Goal: Task Accomplishment & Management: Manage account settings

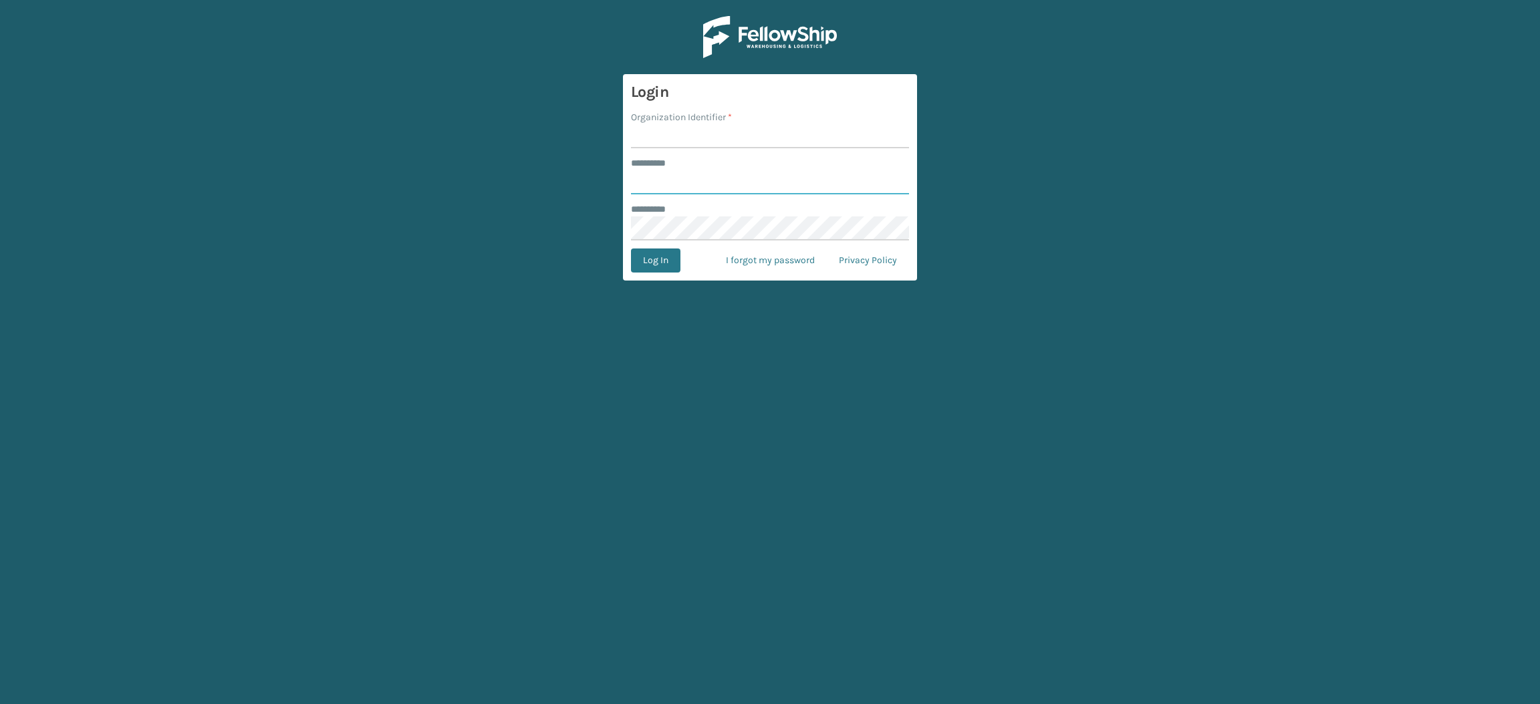
type input "**********"
click at [765, 140] on input "Organization Identifier *" at bounding box center [770, 136] width 278 height 24
type input "SuperAdminOrganization"
click at [672, 257] on button "Log In" at bounding box center [655, 261] width 49 height 24
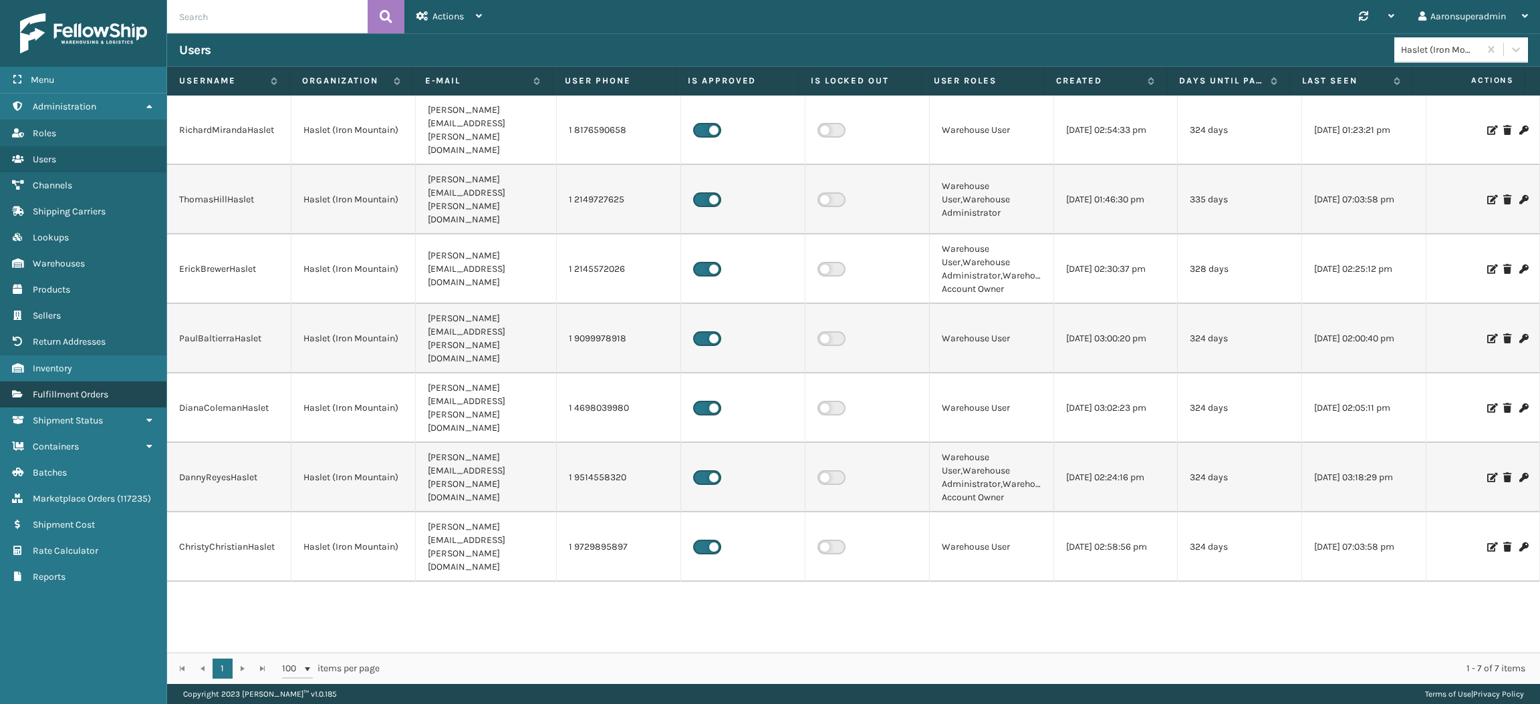
click at [82, 393] on link "Fulfillment Orders" at bounding box center [83, 395] width 166 height 26
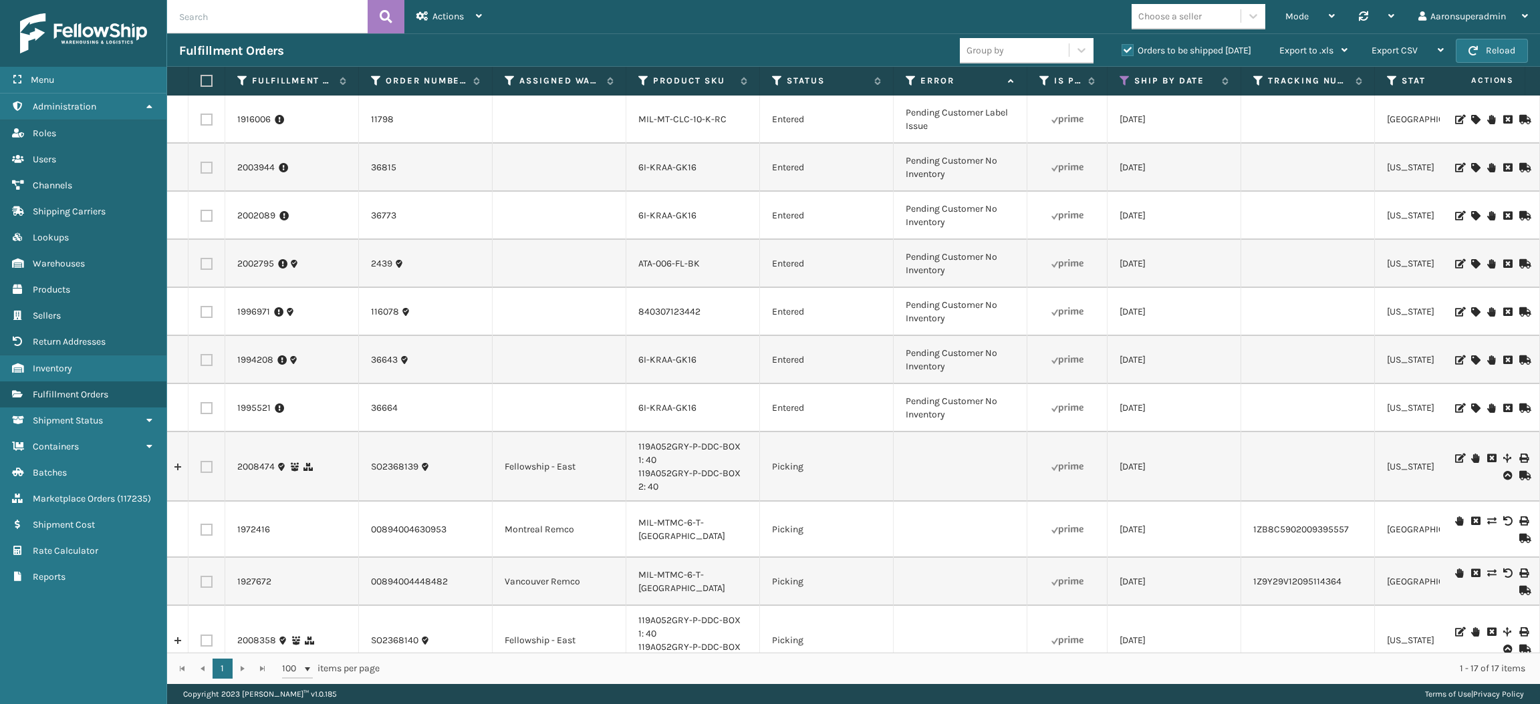
click at [261, 12] on input "text" at bounding box center [267, 16] width 201 height 33
paste input "2016033"
type input "2016033"
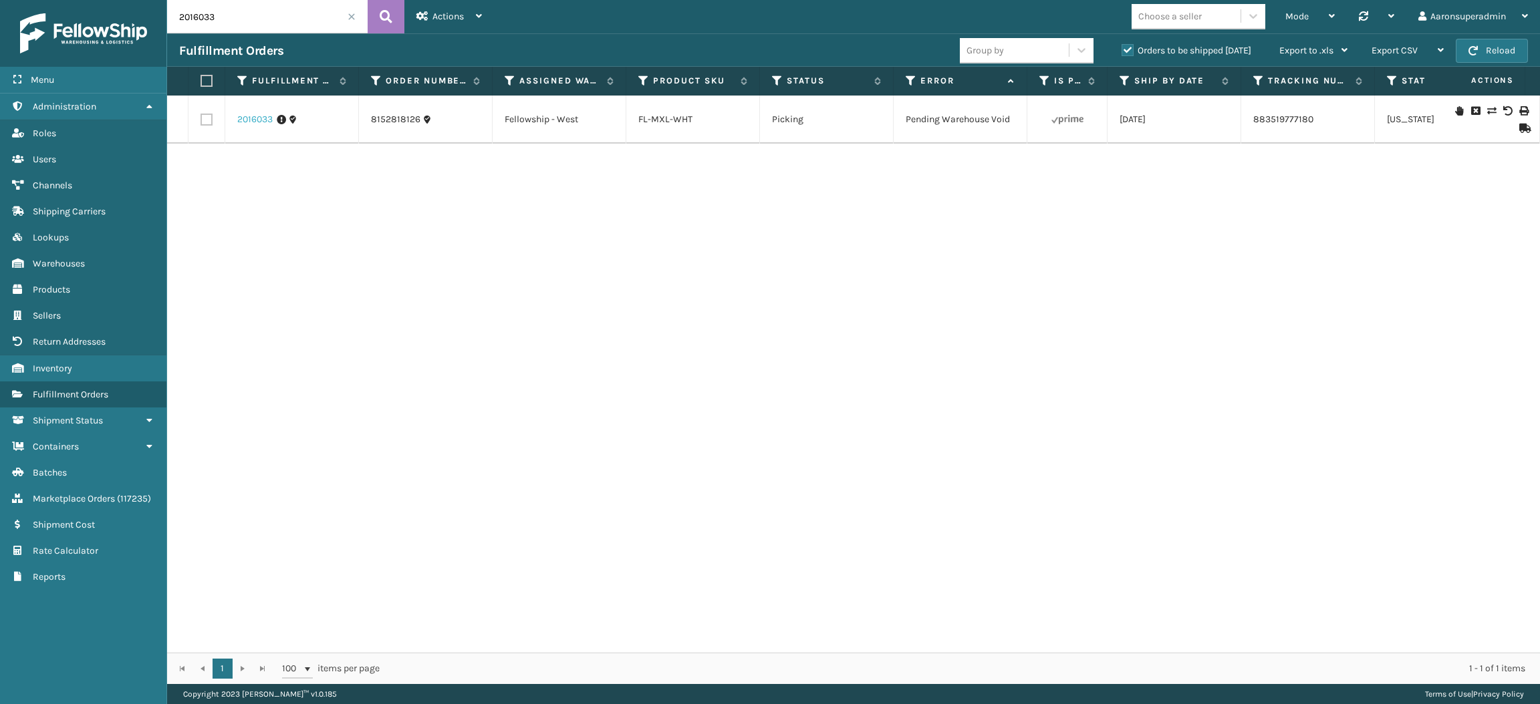
click at [259, 116] on link "2016033" at bounding box center [254, 119] width 35 height 13
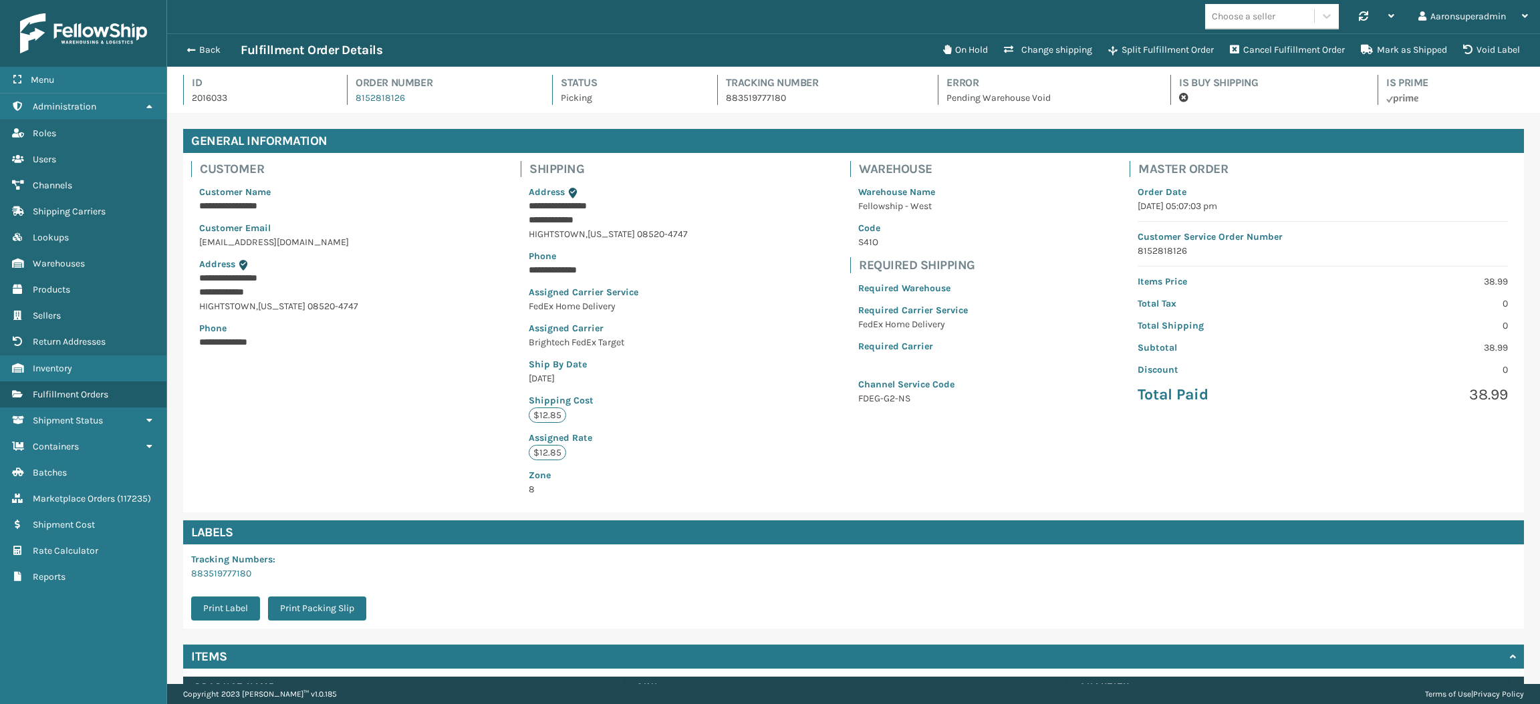
scroll to position [98, 0]
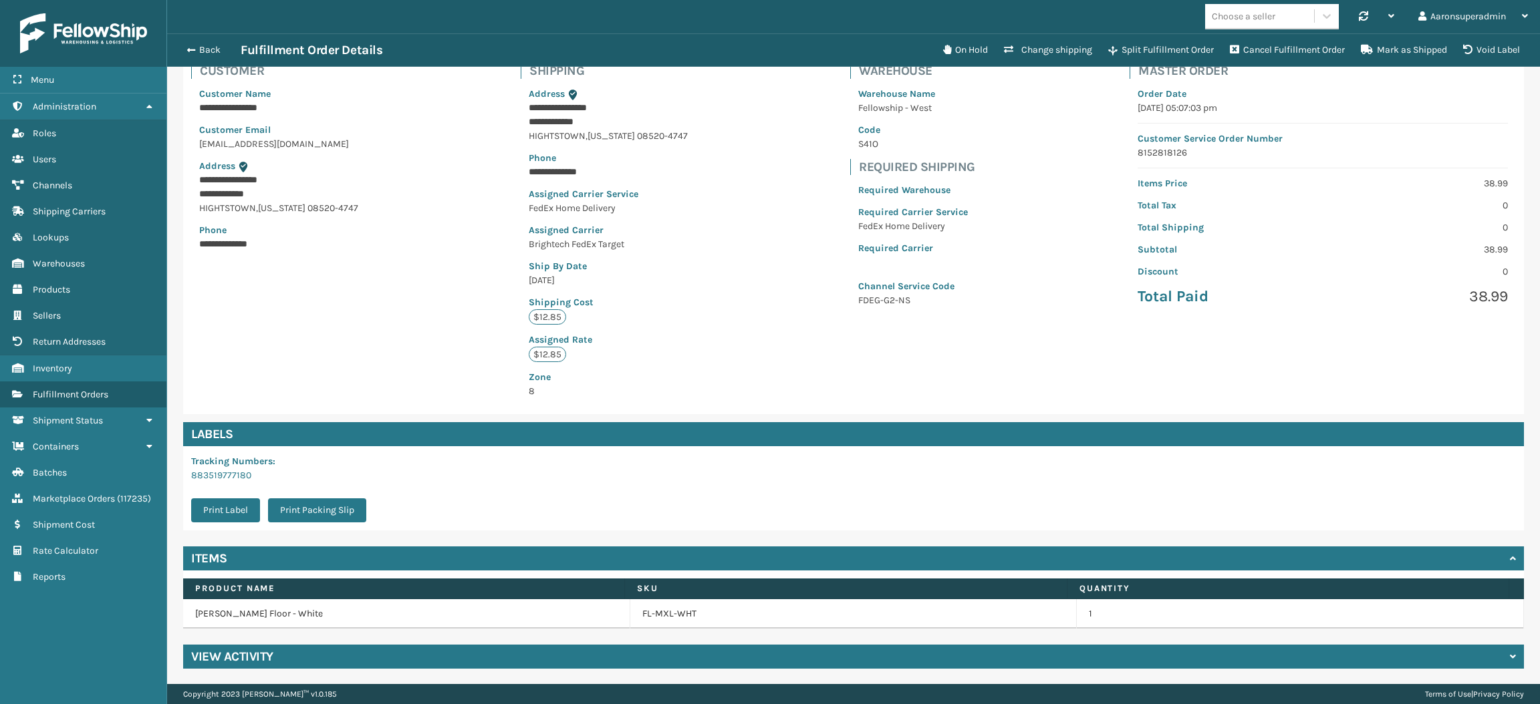
click at [220, 664] on h4 "View Activity" at bounding box center [232, 657] width 82 height 16
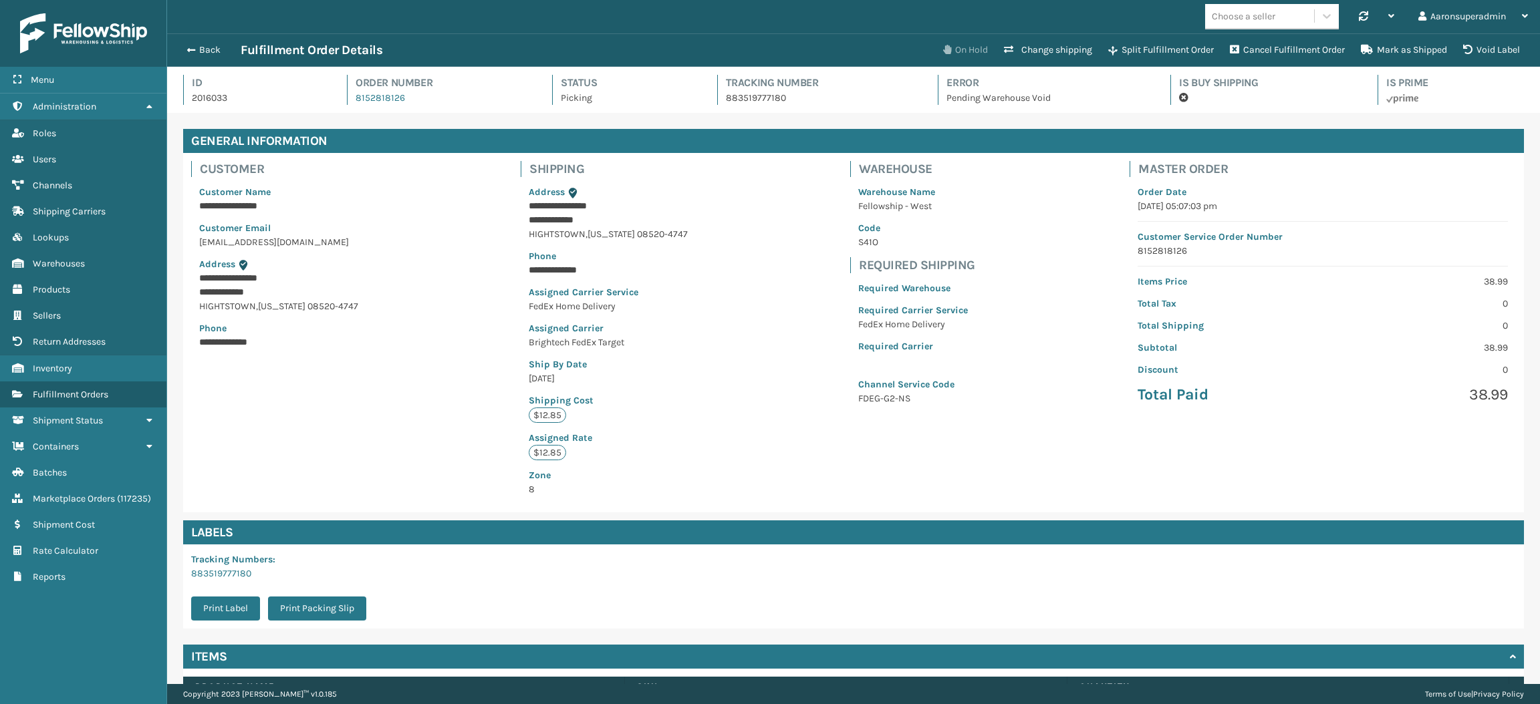
click at [967, 46] on button "On Hold" at bounding box center [965, 50] width 61 height 27
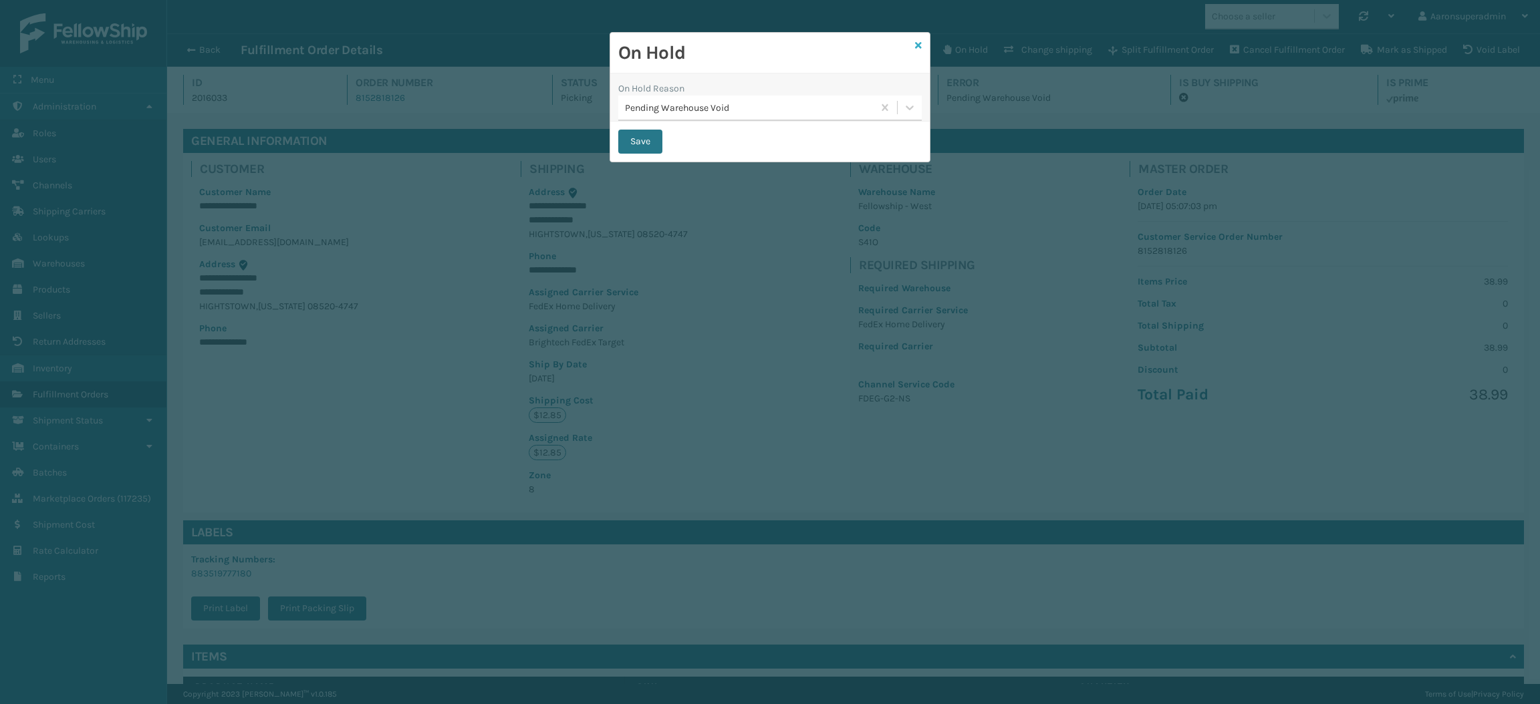
click at [919, 44] on icon at bounding box center [918, 45] width 7 height 9
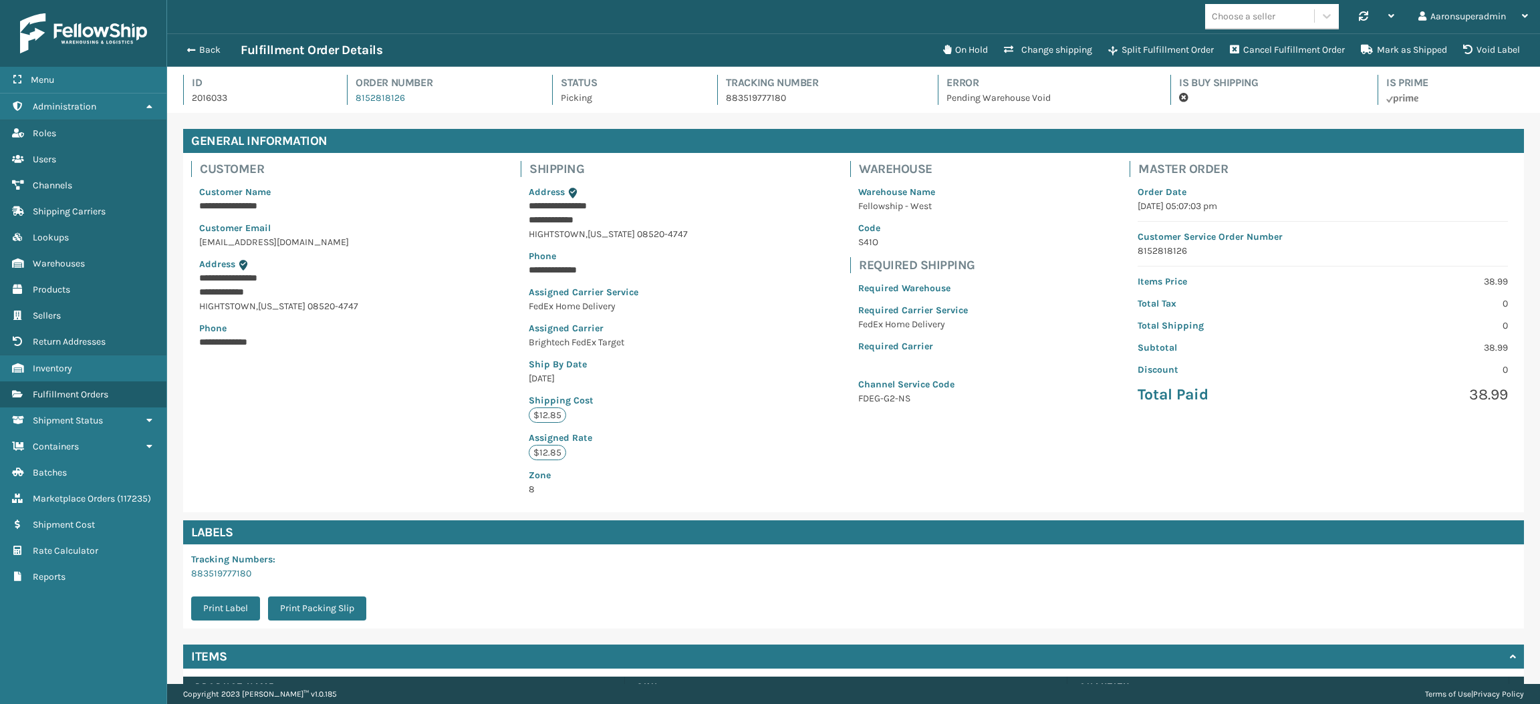
click at [205, 39] on div "Back Fulfillment Order Details On Hold Change shipping Split Fulfillment Order …" at bounding box center [853, 49] width 1373 height 33
click at [205, 48] on button "Back" at bounding box center [209, 50] width 61 height 12
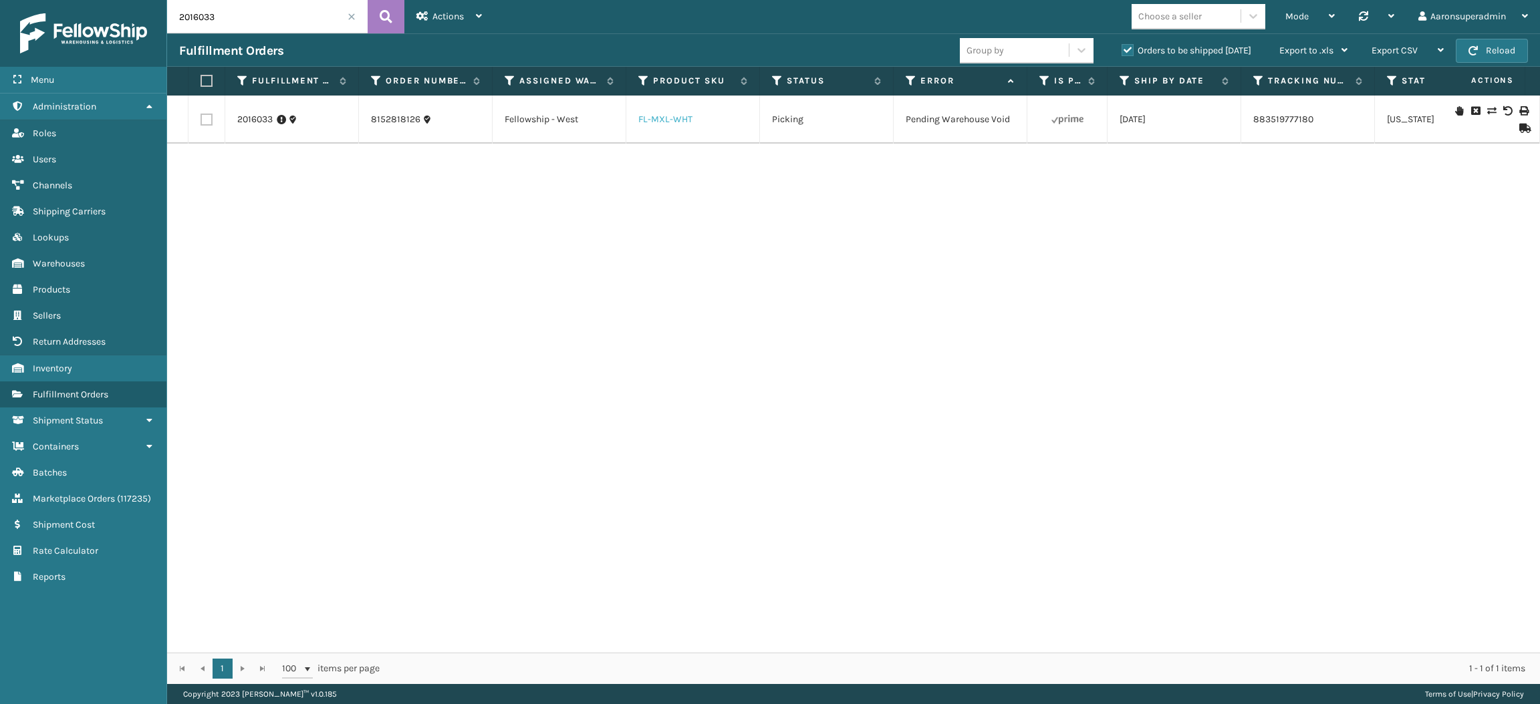
click at [652, 118] on link "FL-MXL-WHT" at bounding box center [665, 119] width 54 height 11
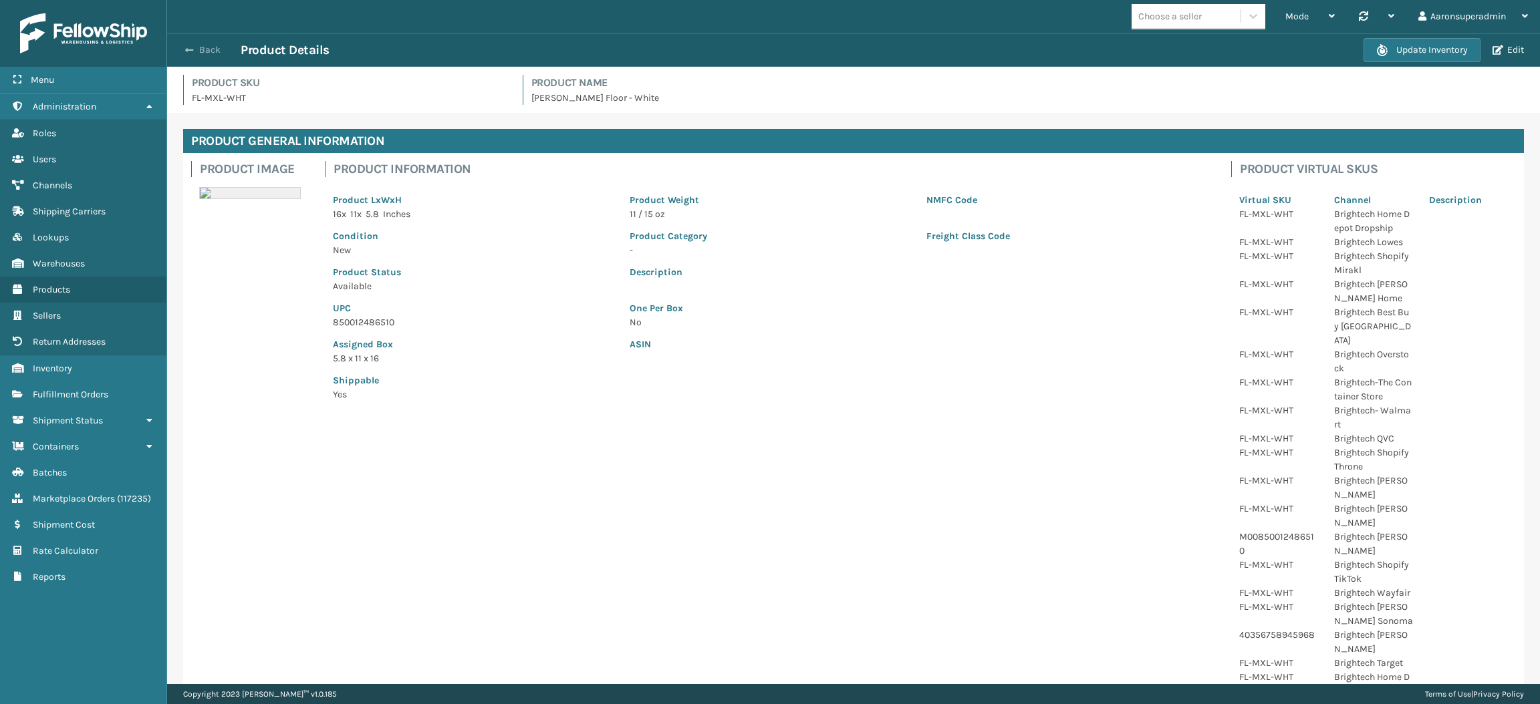
click at [190, 51] on span "button" at bounding box center [189, 49] width 8 height 9
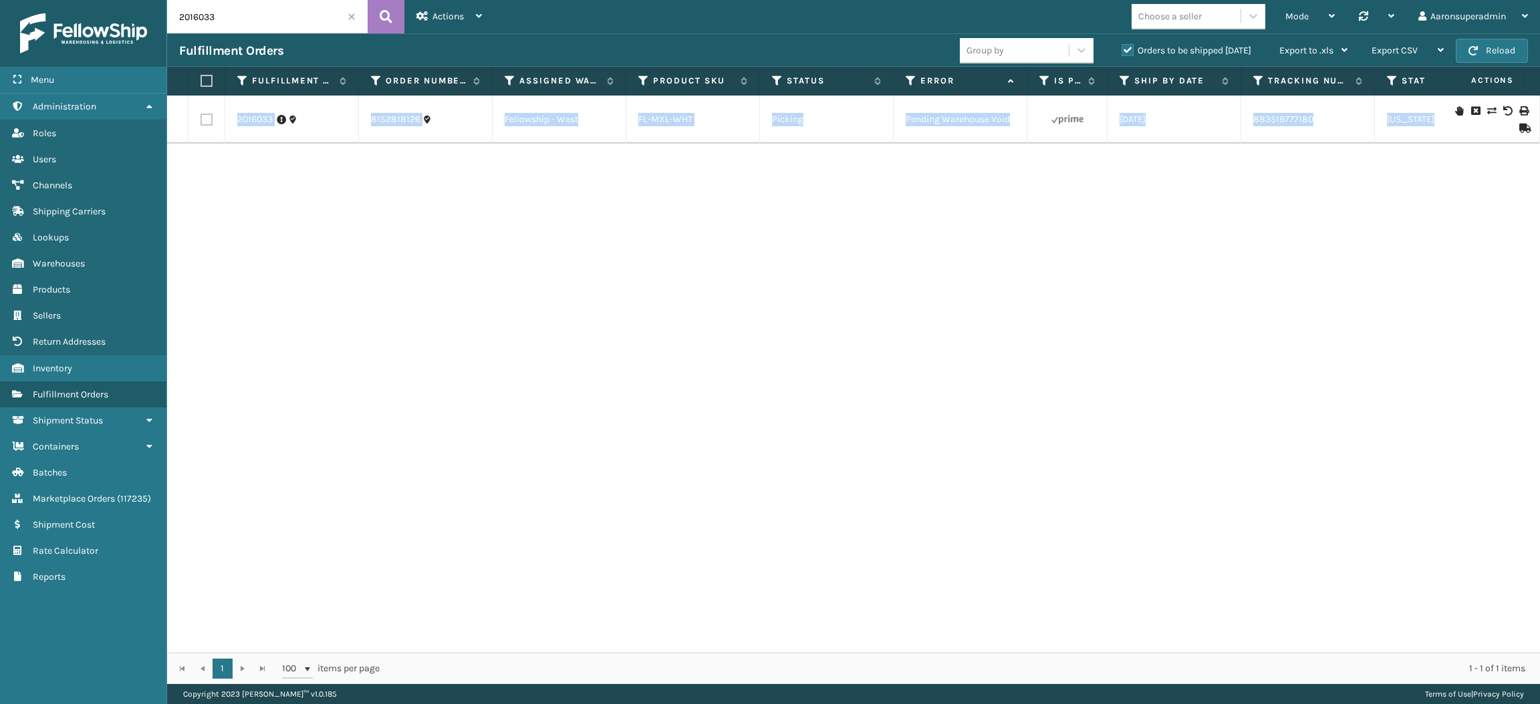
drag, startPoint x: 1460, startPoint y: 111, endPoint x: 1381, endPoint y: 207, distance: 123.9
click at [1381, 207] on div "2016033 8152818126 Fellowship - West FL-MXL-WHT Picking Pending Warehouse Void …" at bounding box center [853, 374] width 1373 height 557
click at [444, 217] on div "2016033 8152818126 Fellowship - West FL-MXL-WHT Picking Pending Warehouse Void …" at bounding box center [853, 374] width 1373 height 557
drag, startPoint x: 444, startPoint y: 128, endPoint x: 363, endPoint y: 124, distance: 80.9
click at [363, 124] on td "8152818126" at bounding box center [426, 120] width 134 height 48
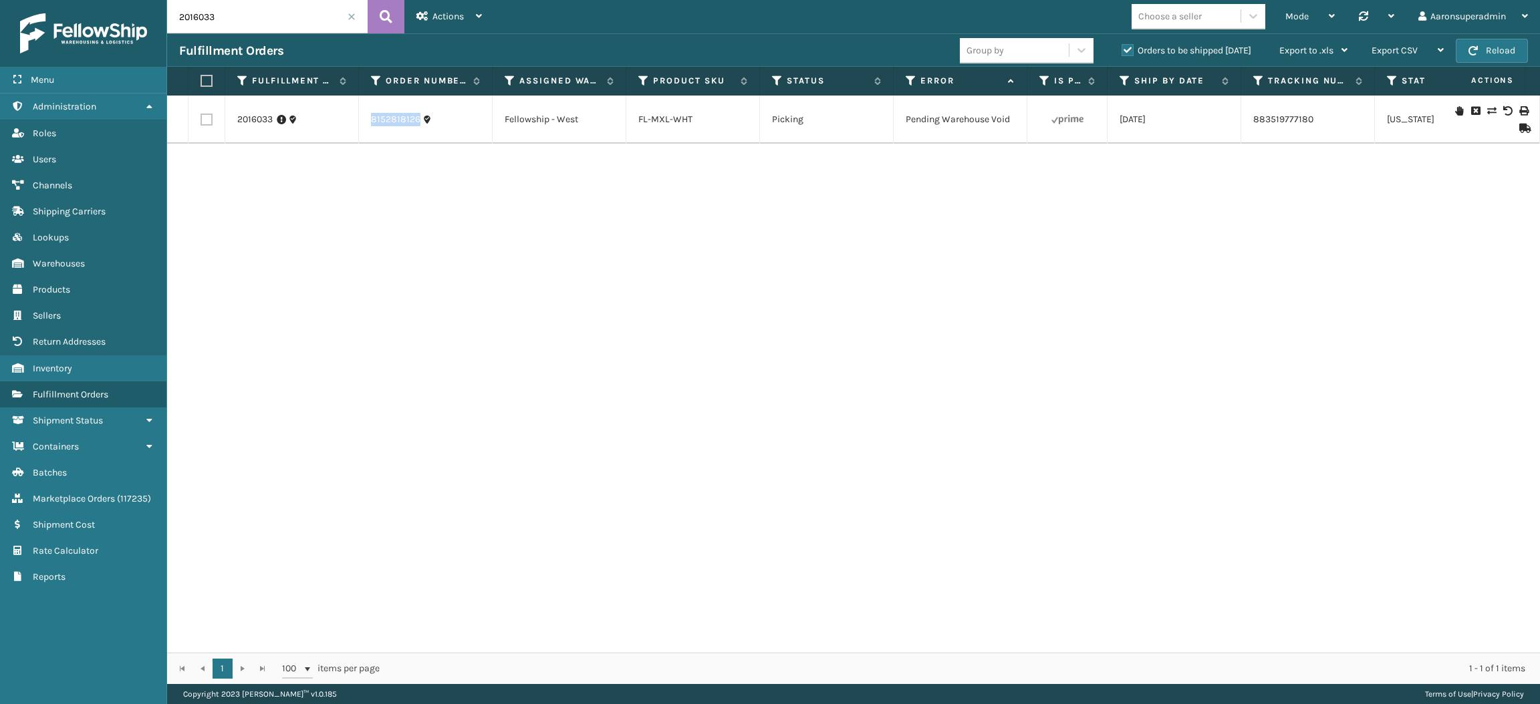
copy link "8152818126"
drag, startPoint x: 743, startPoint y: 114, endPoint x: 631, endPoint y: 127, distance: 113.0
click at [631, 127] on td "FL-MXL-WHT" at bounding box center [693, 120] width 134 height 48
copy link "FL-MXL-WHT"
click at [1455, 110] on icon at bounding box center [1459, 110] width 8 height 9
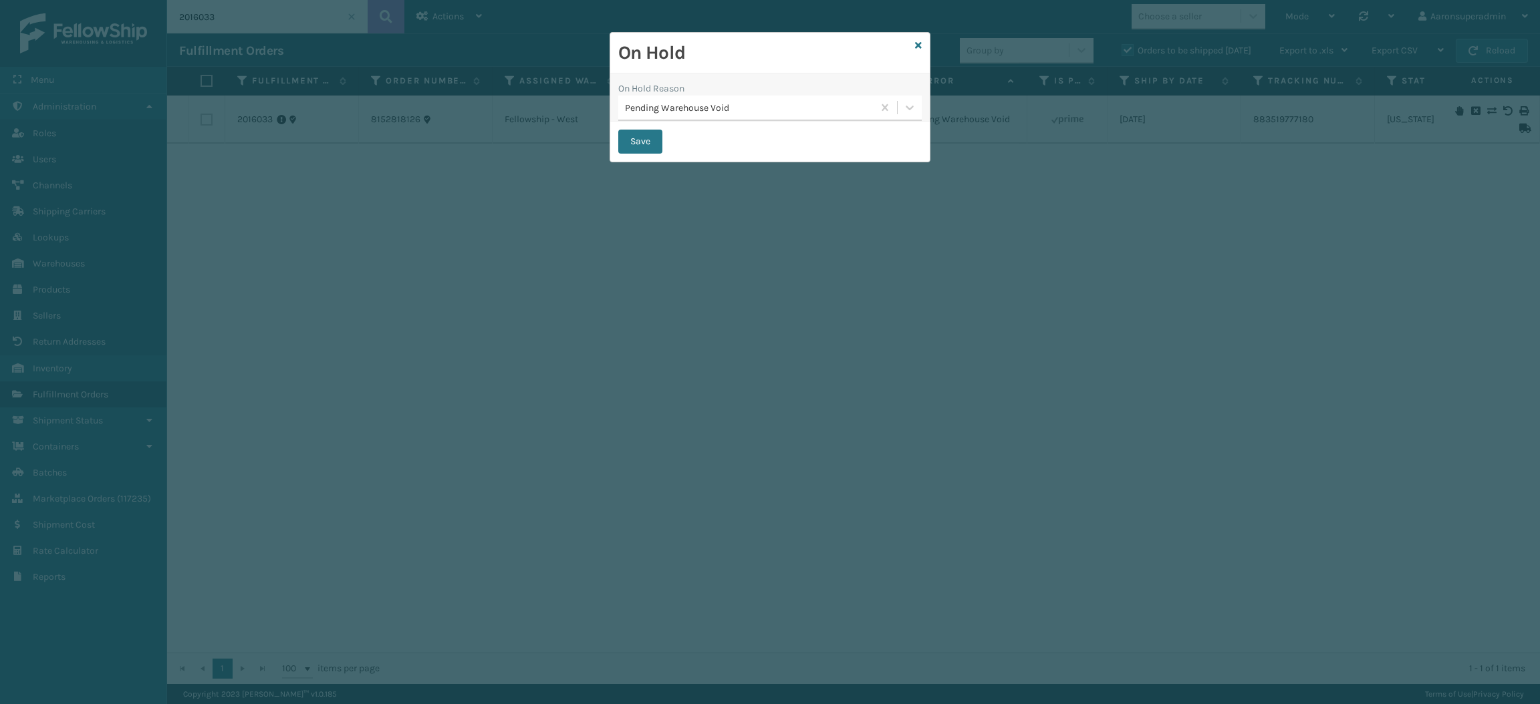
click at [799, 106] on div "Pending Warehouse Void" at bounding box center [749, 108] width 249 height 14
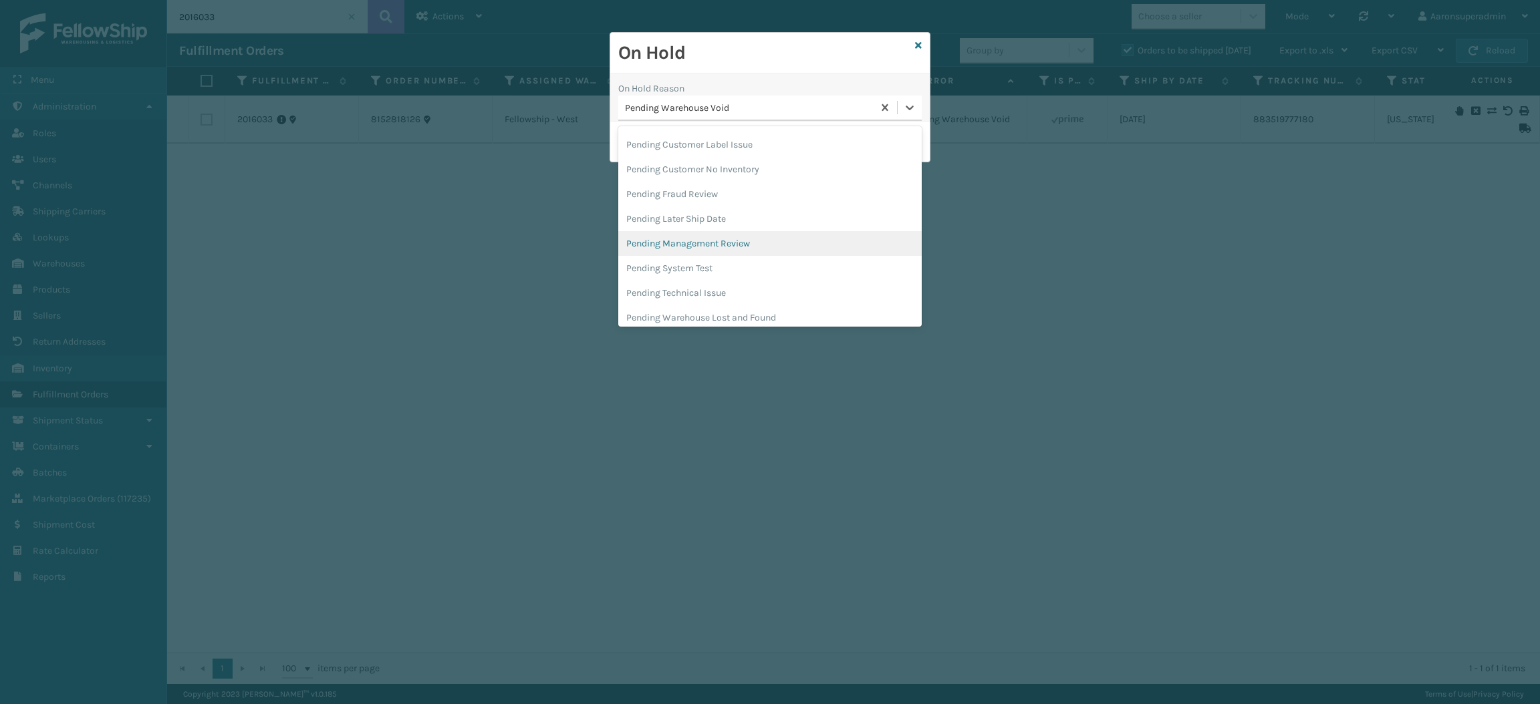
scroll to position [588, 0]
click at [695, 179] on div "Pending Customer No Inventory" at bounding box center [769, 171] width 303 height 25
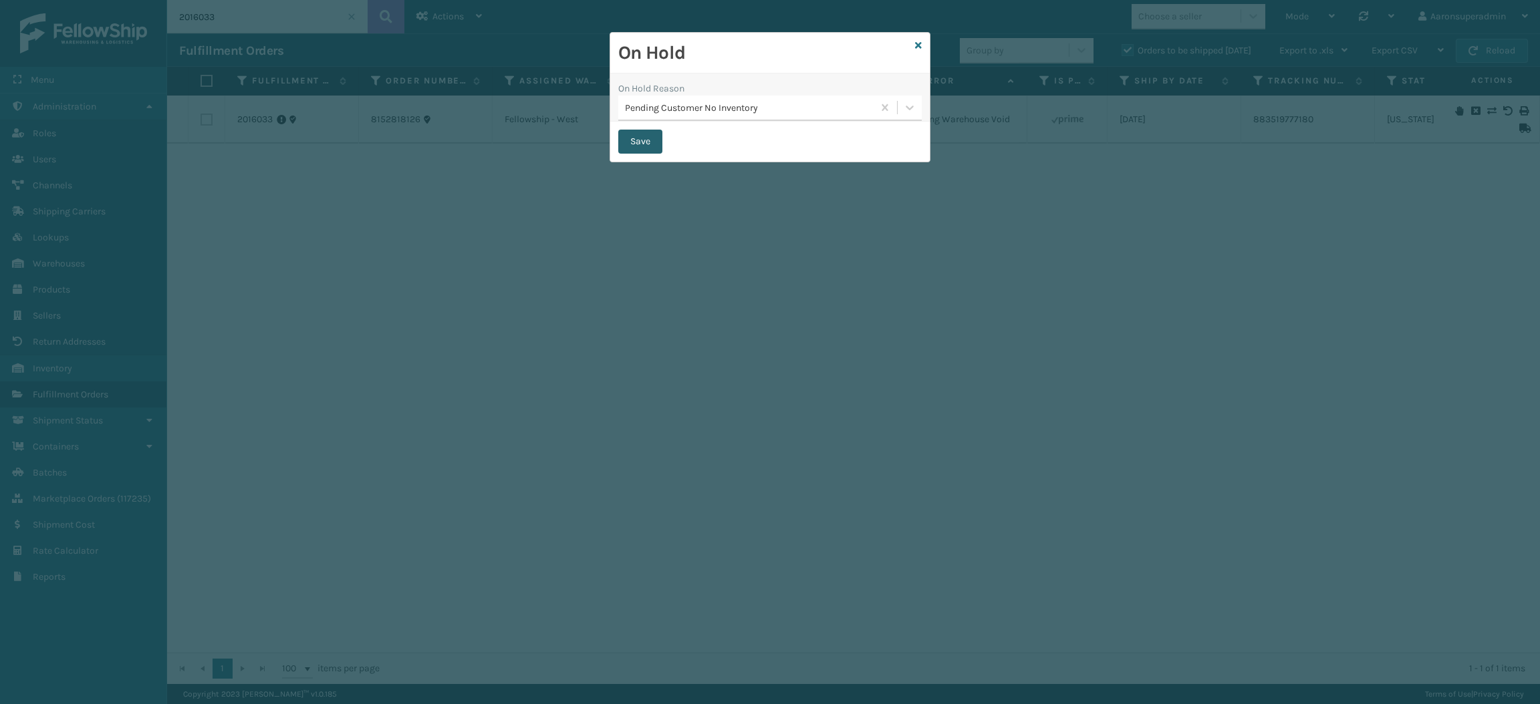
click at [640, 142] on button "Save" at bounding box center [640, 142] width 44 height 24
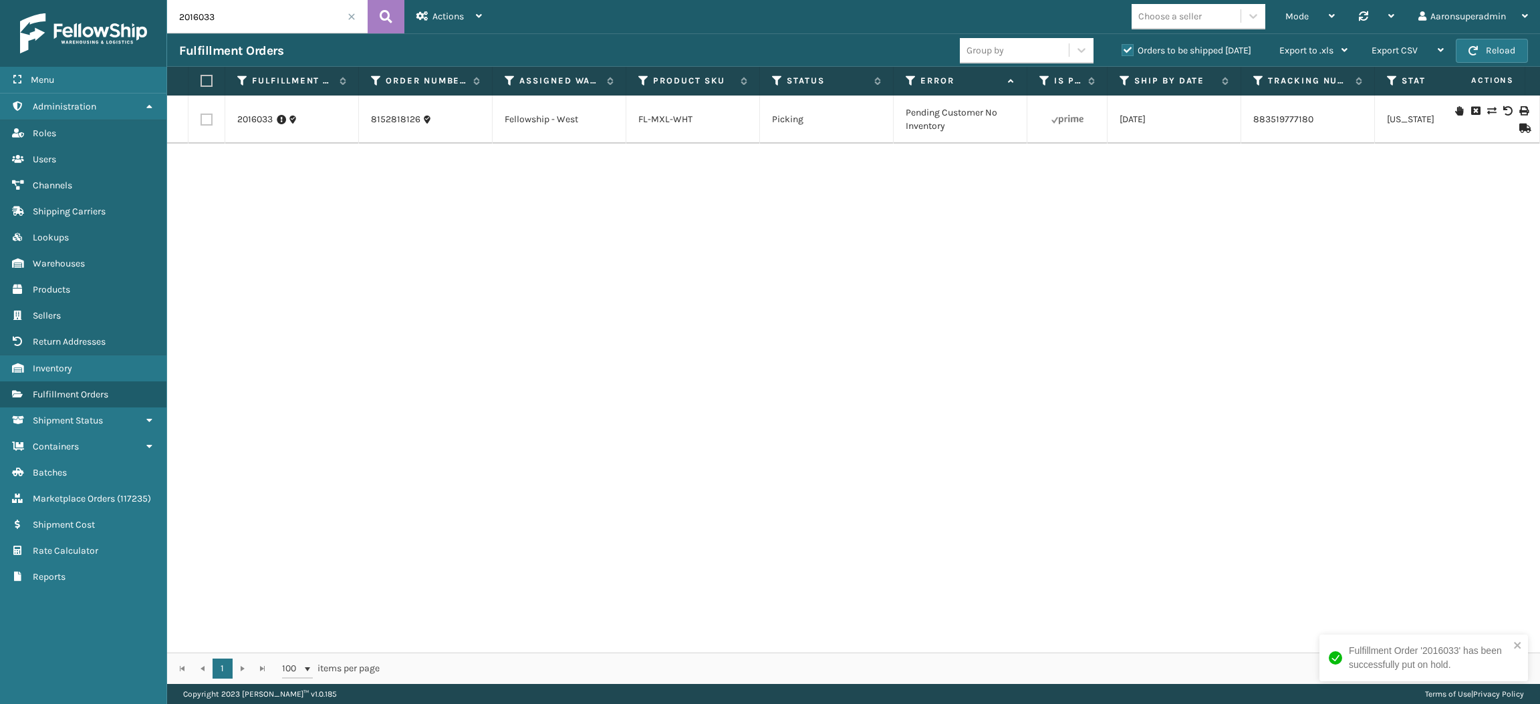
click at [352, 17] on span at bounding box center [352, 17] width 8 height 8
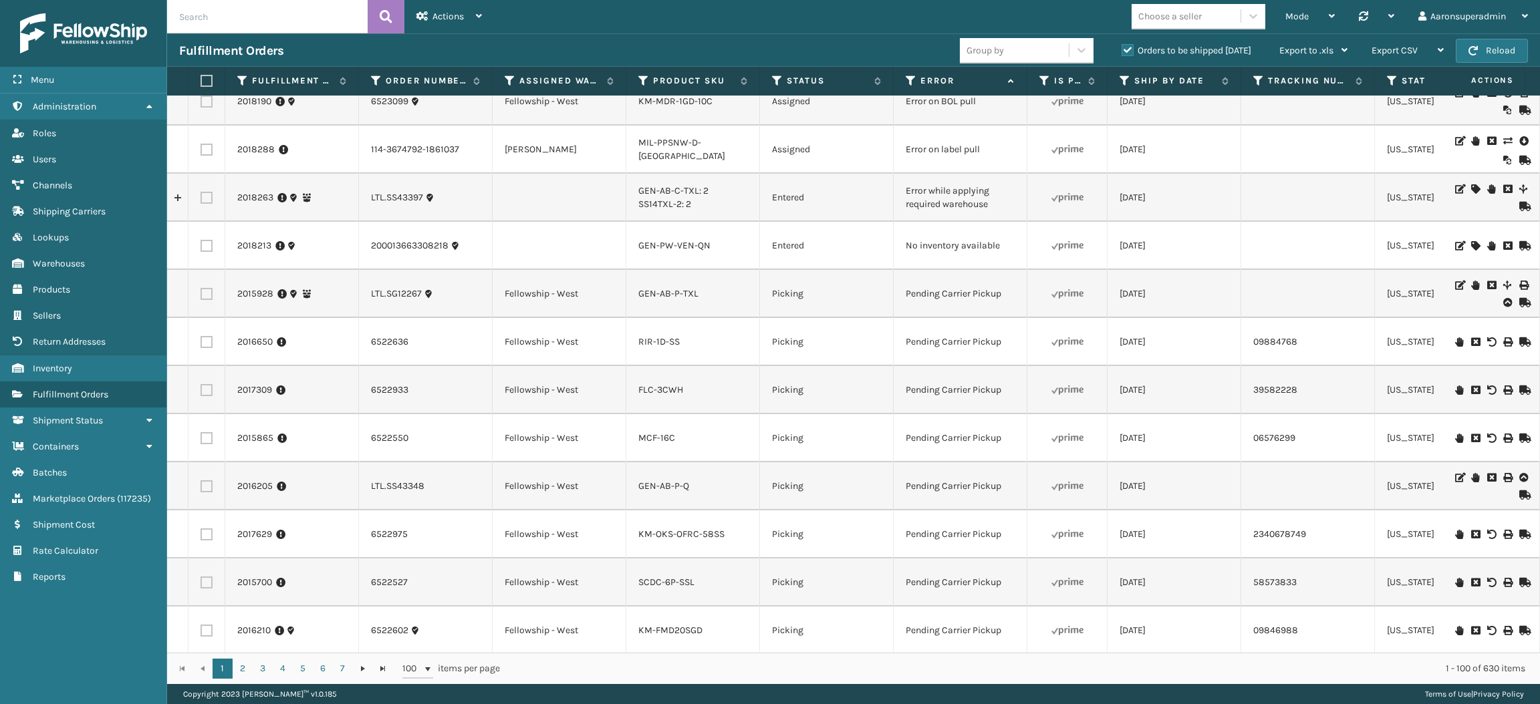
scroll to position [39, 0]
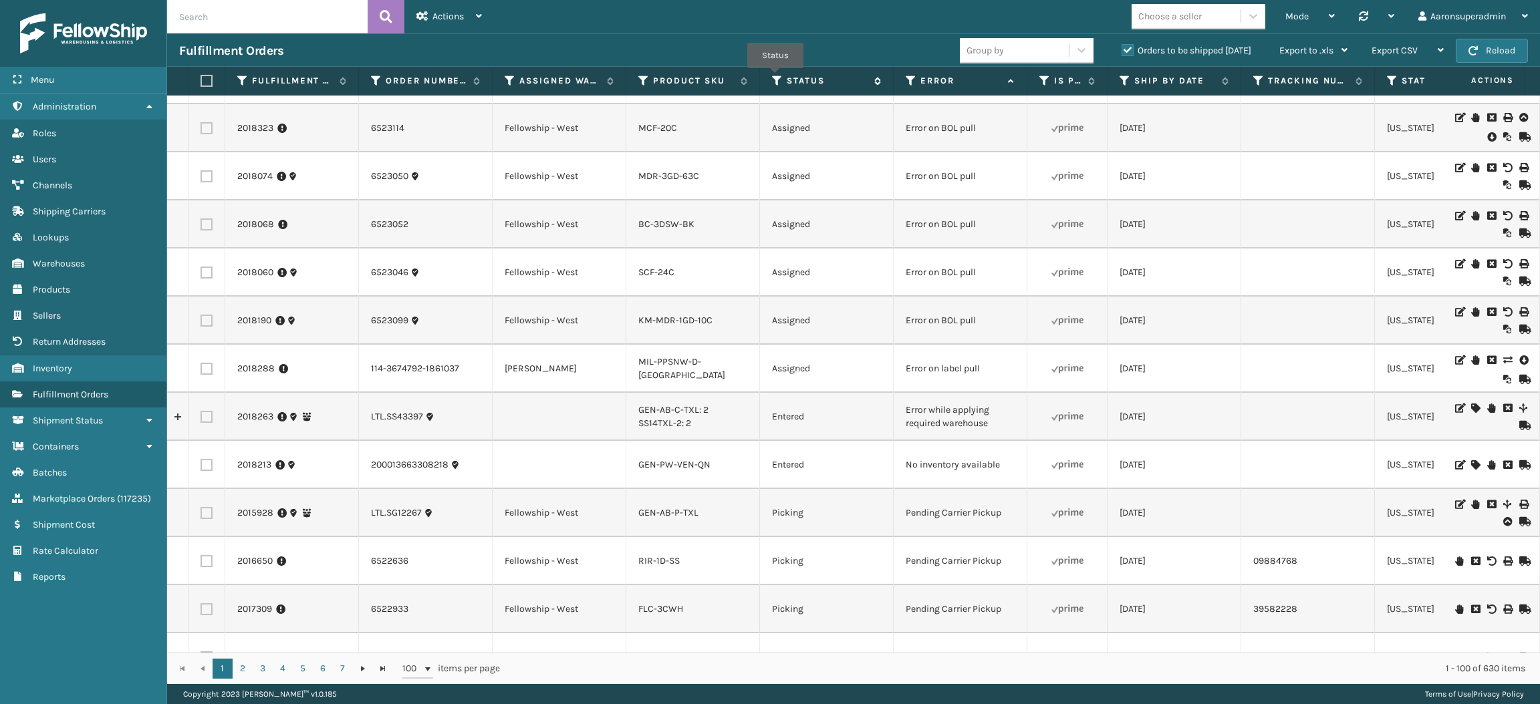
click at [775, 78] on icon at bounding box center [777, 81] width 11 height 12
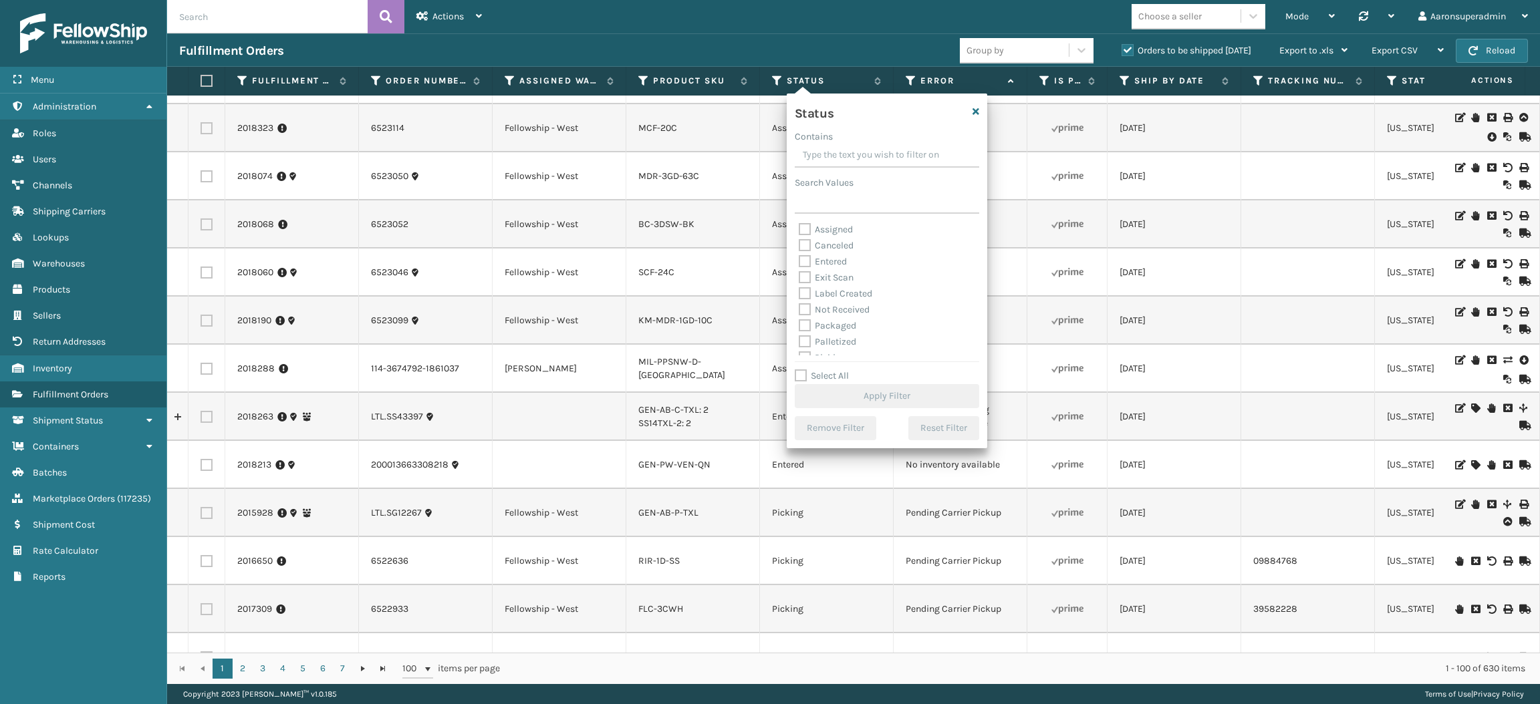
click at [817, 323] on label "Packaged" at bounding box center [827, 325] width 57 height 11
click at [799, 323] on input "Packaged" at bounding box center [799, 322] width 1 height 9
checkbox input "true"
click at [820, 339] on label "Palletized" at bounding box center [827, 341] width 57 height 11
click at [799, 339] on input "Palletized" at bounding box center [799, 338] width 1 height 9
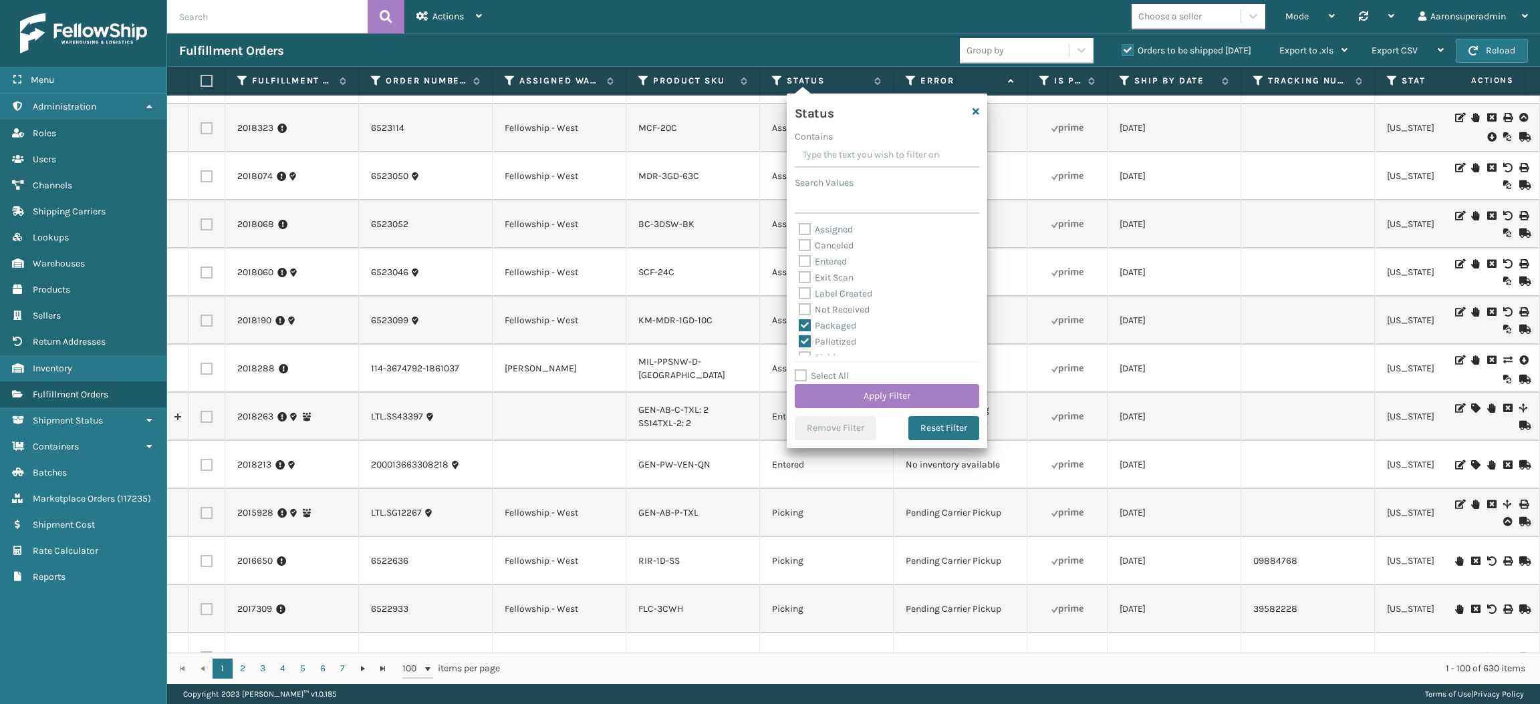
checkbox input "true"
click at [825, 293] on label "Label Created" at bounding box center [836, 293] width 74 height 11
click at [799, 293] on input "Label Created" at bounding box center [799, 290] width 1 height 9
checkbox input "true"
click at [837, 392] on button "Apply Filter" at bounding box center [887, 396] width 184 height 24
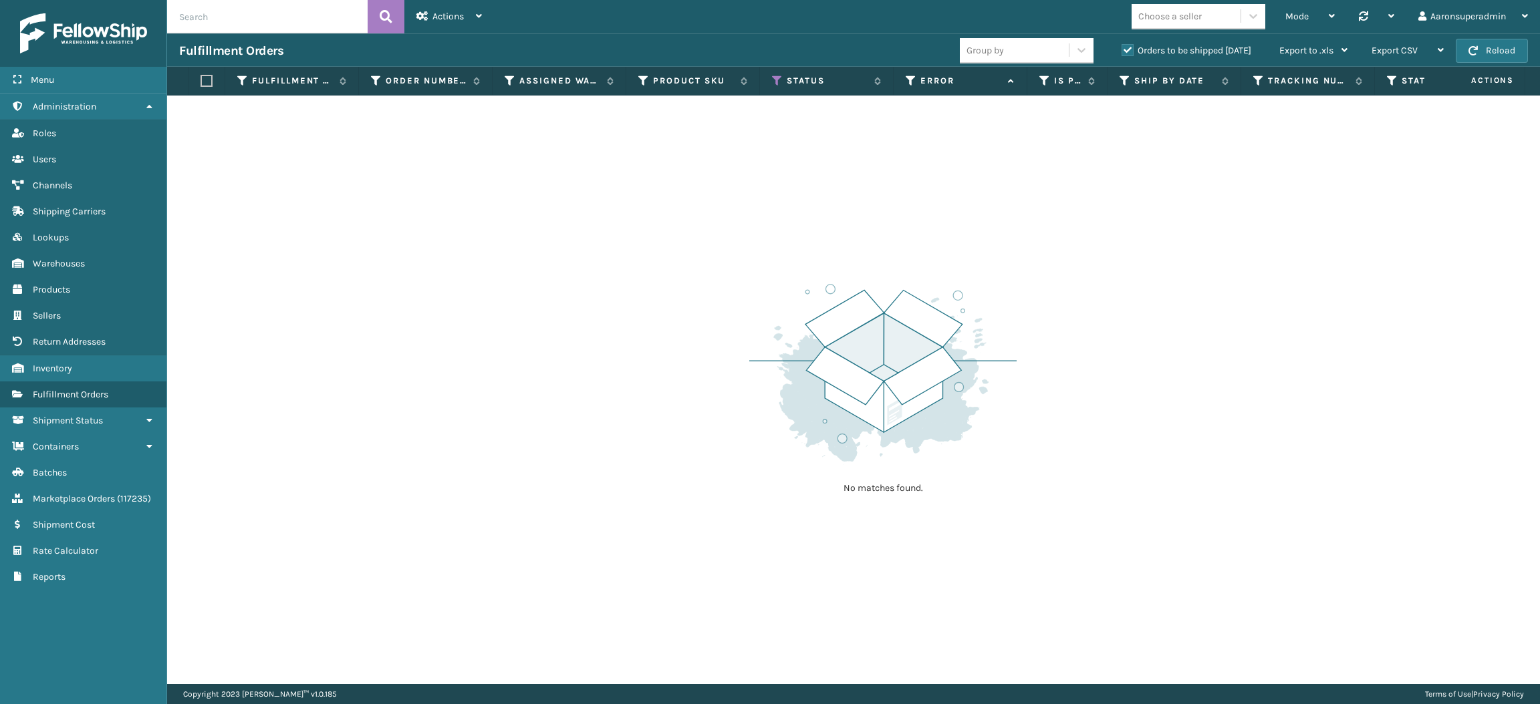
click at [1130, 53] on label "Orders to be shipped [DATE]" at bounding box center [1186, 50] width 130 height 11
click at [1122, 51] on input "Orders to be shipped [DATE]" at bounding box center [1121, 47] width 1 height 9
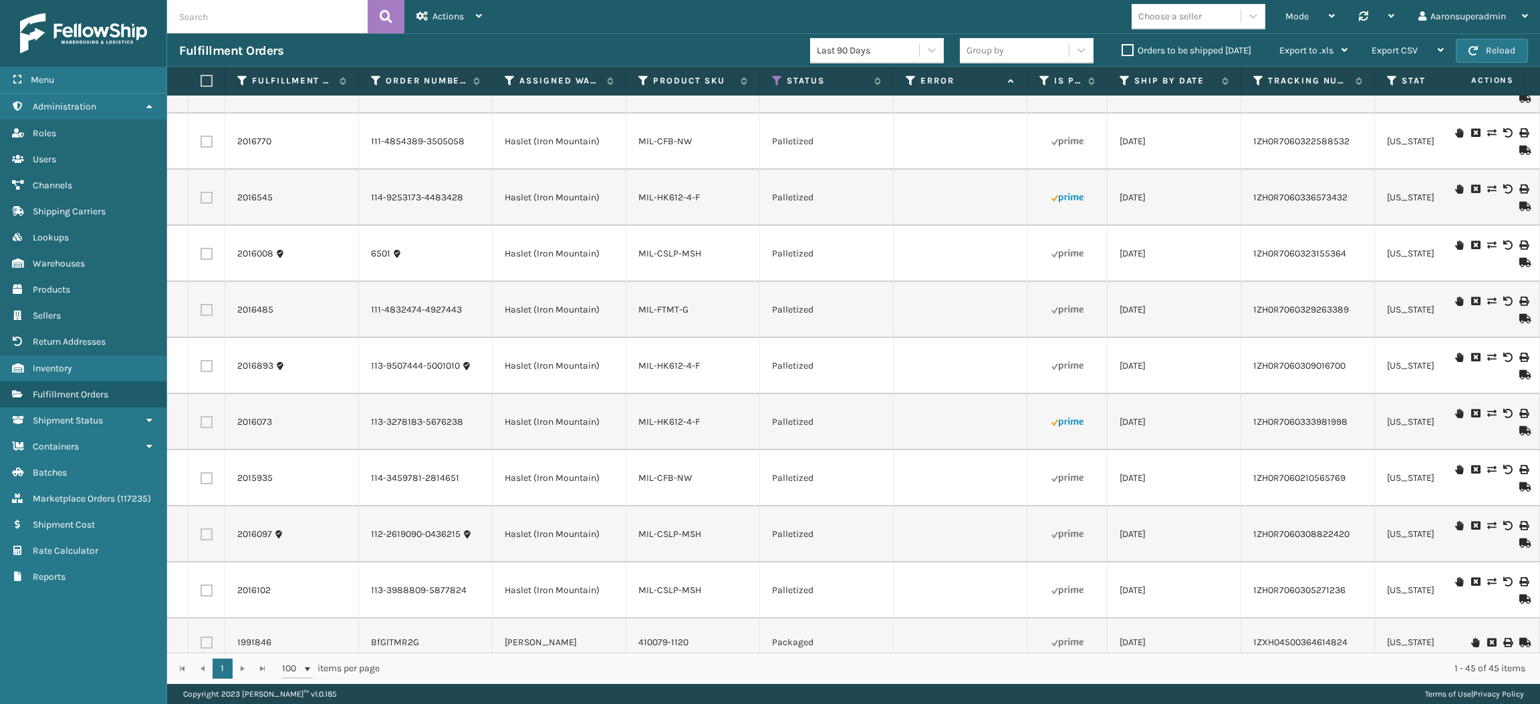
scroll to position [1612, 0]
click at [1289, 15] on span "Mode" at bounding box center [1296, 16] width 23 height 11
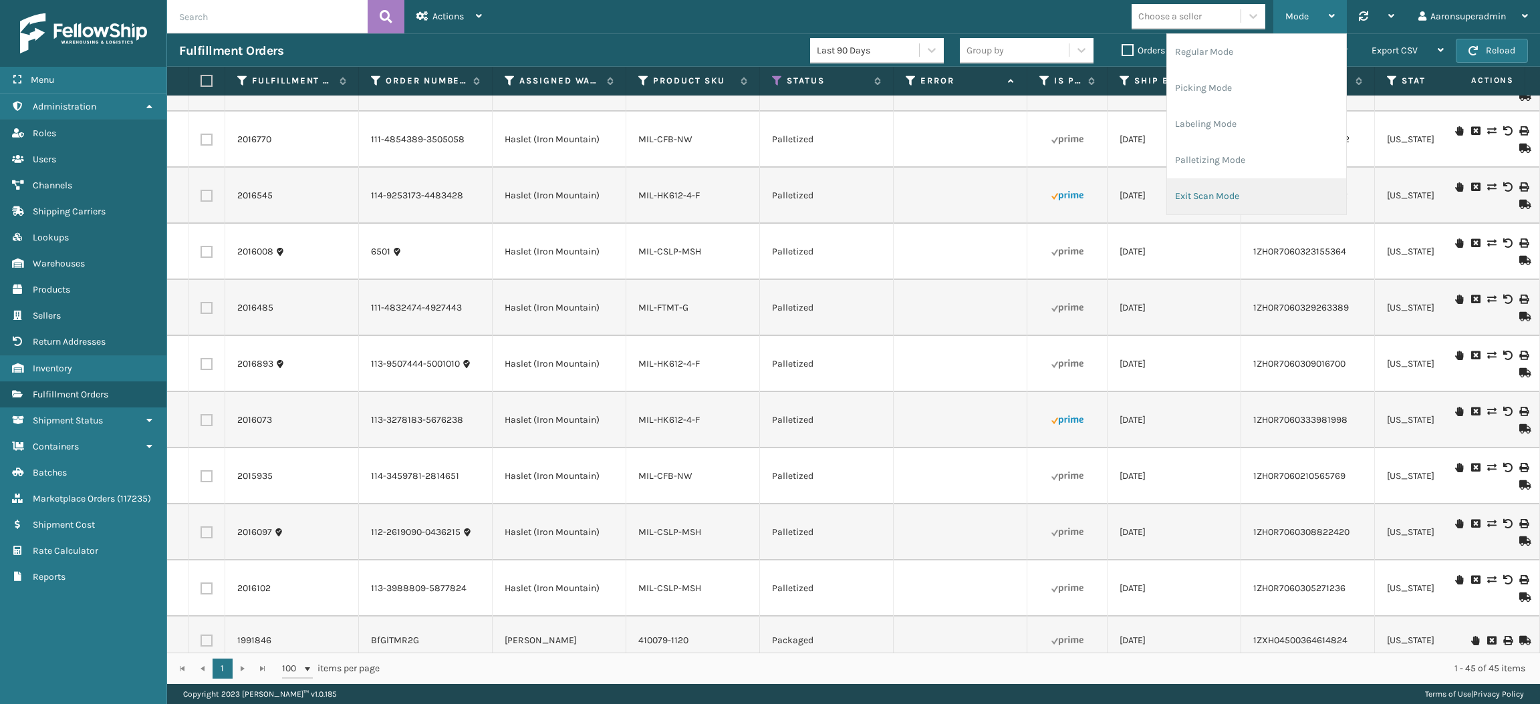
click at [1238, 186] on li "Exit Scan Mode" at bounding box center [1256, 196] width 179 height 36
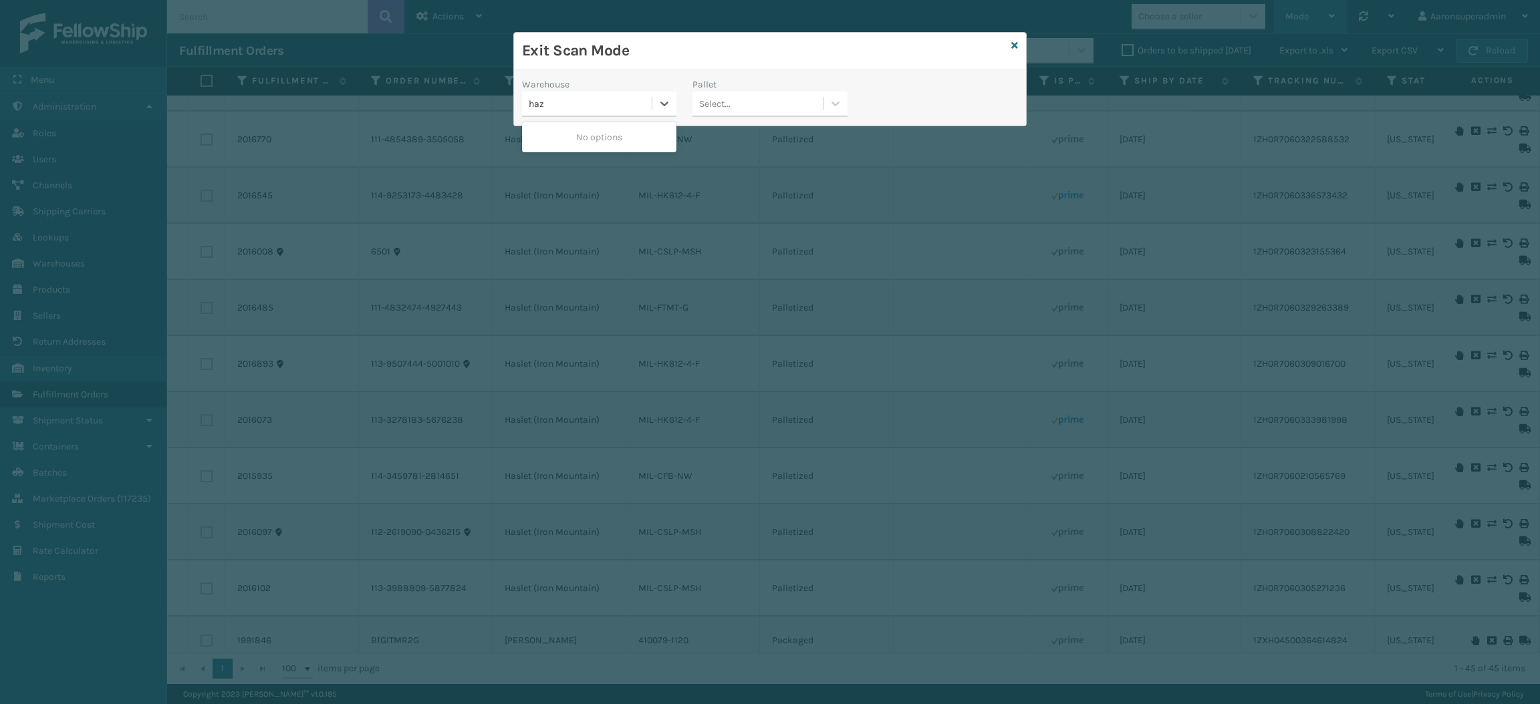
type input "ha"
click at [593, 135] on div "Haslet (Iron Mountain)" at bounding box center [599, 137] width 154 height 25
click at [726, 102] on div "Select..." at bounding box center [714, 104] width 31 height 14
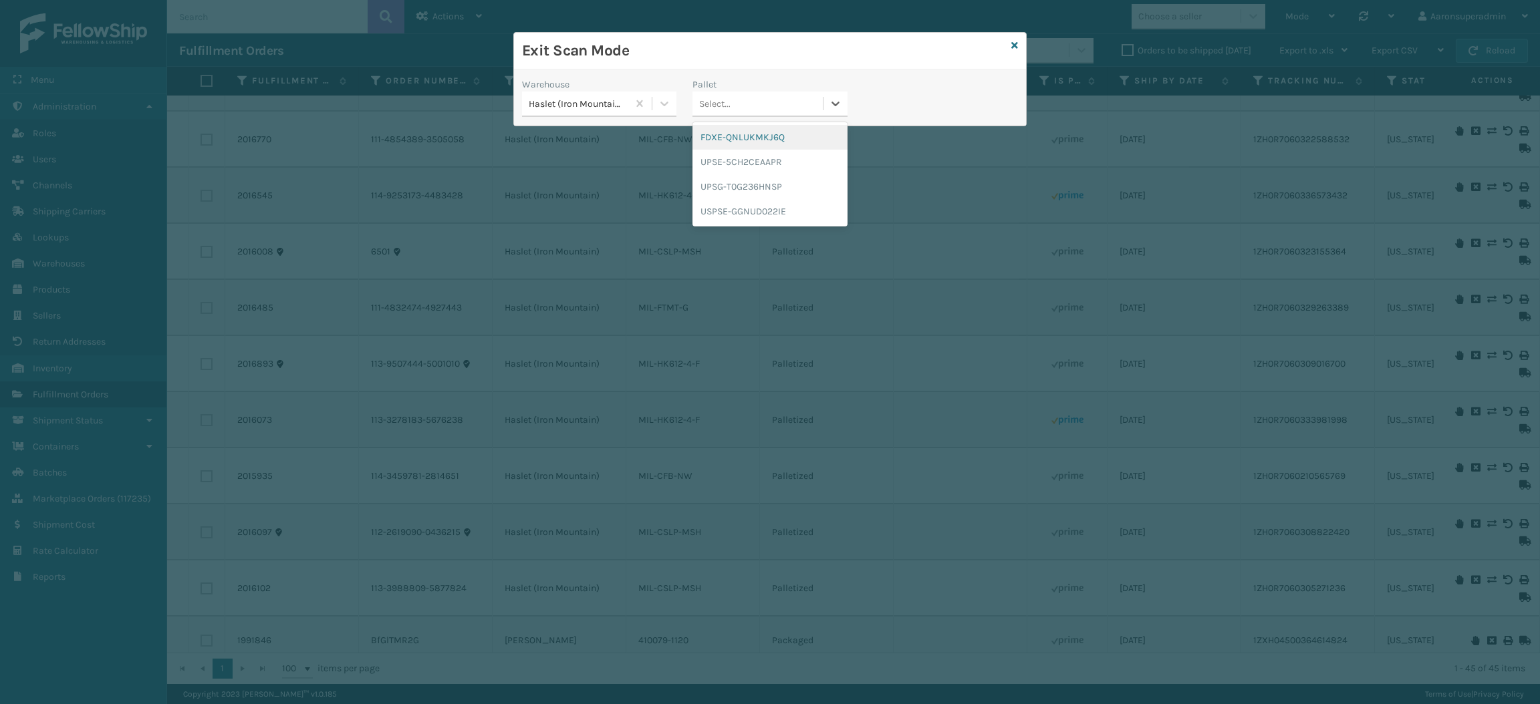
click at [735, 139] on div "FDXE-QNLUKMKJ6Q" at bounding box center [769, 137] width 154 height 25
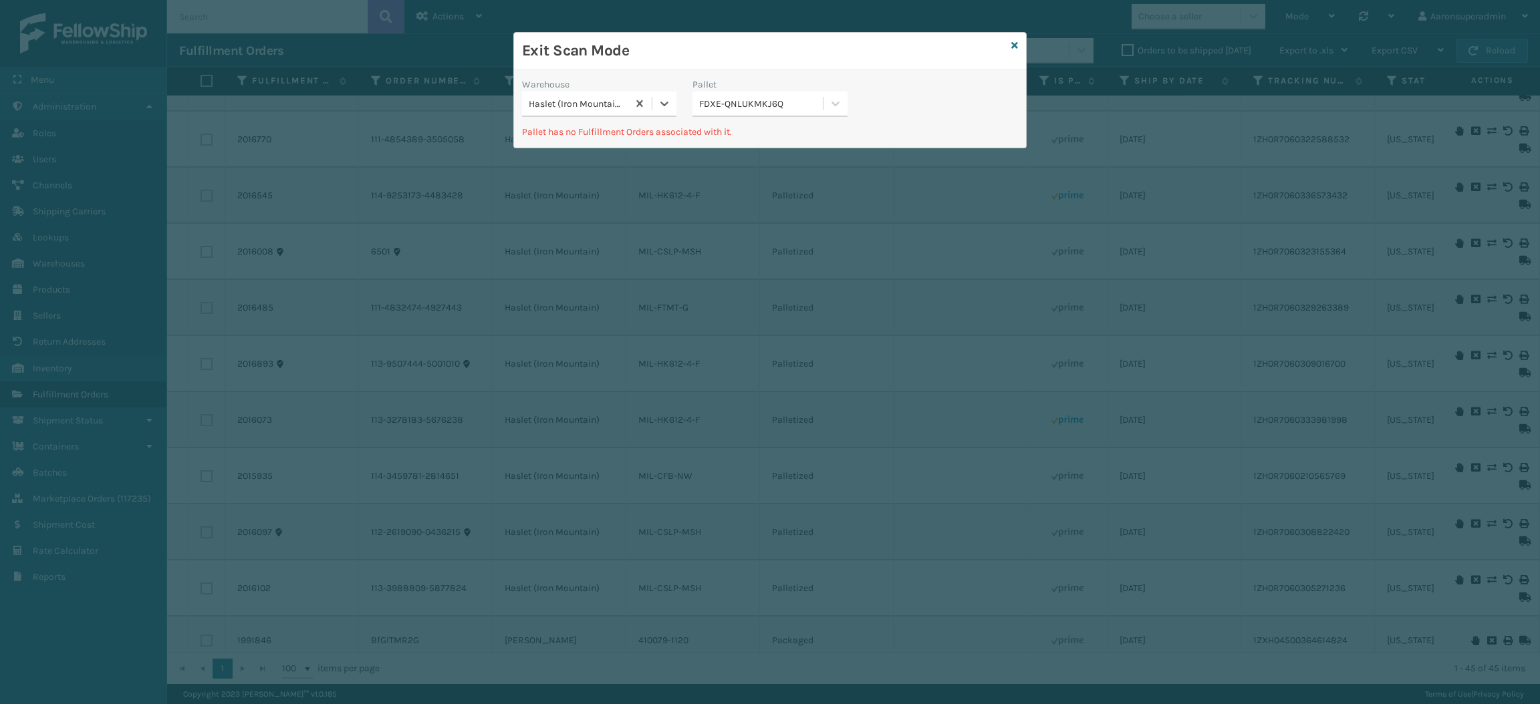
click at [749, 98] on div "FDXE-QNLUKMKJ6Q" at bounding box center [761, 104] width 124 height 14
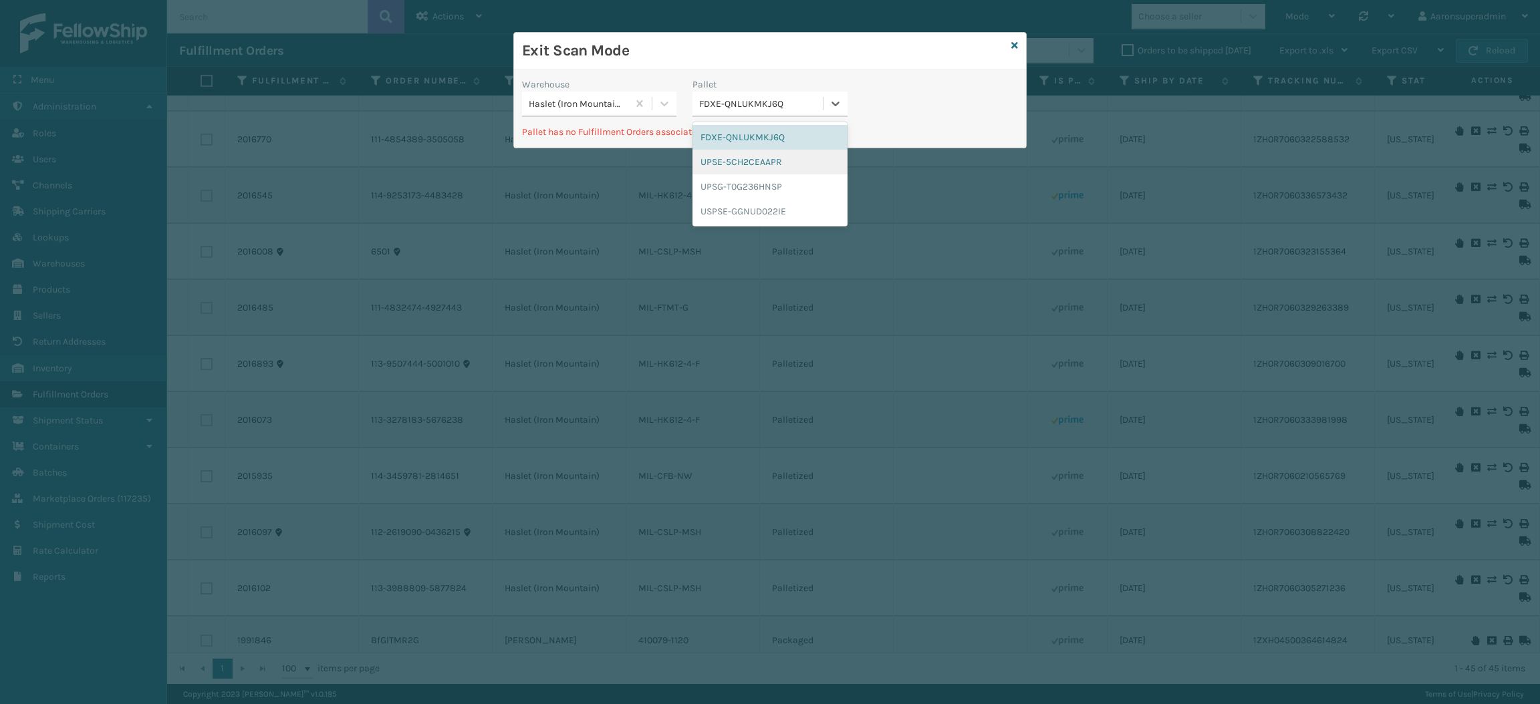
click at [739, 158] on div "UPSE-5CH2CEAAPR" at bounding box center [769, 162] width 154 height 25
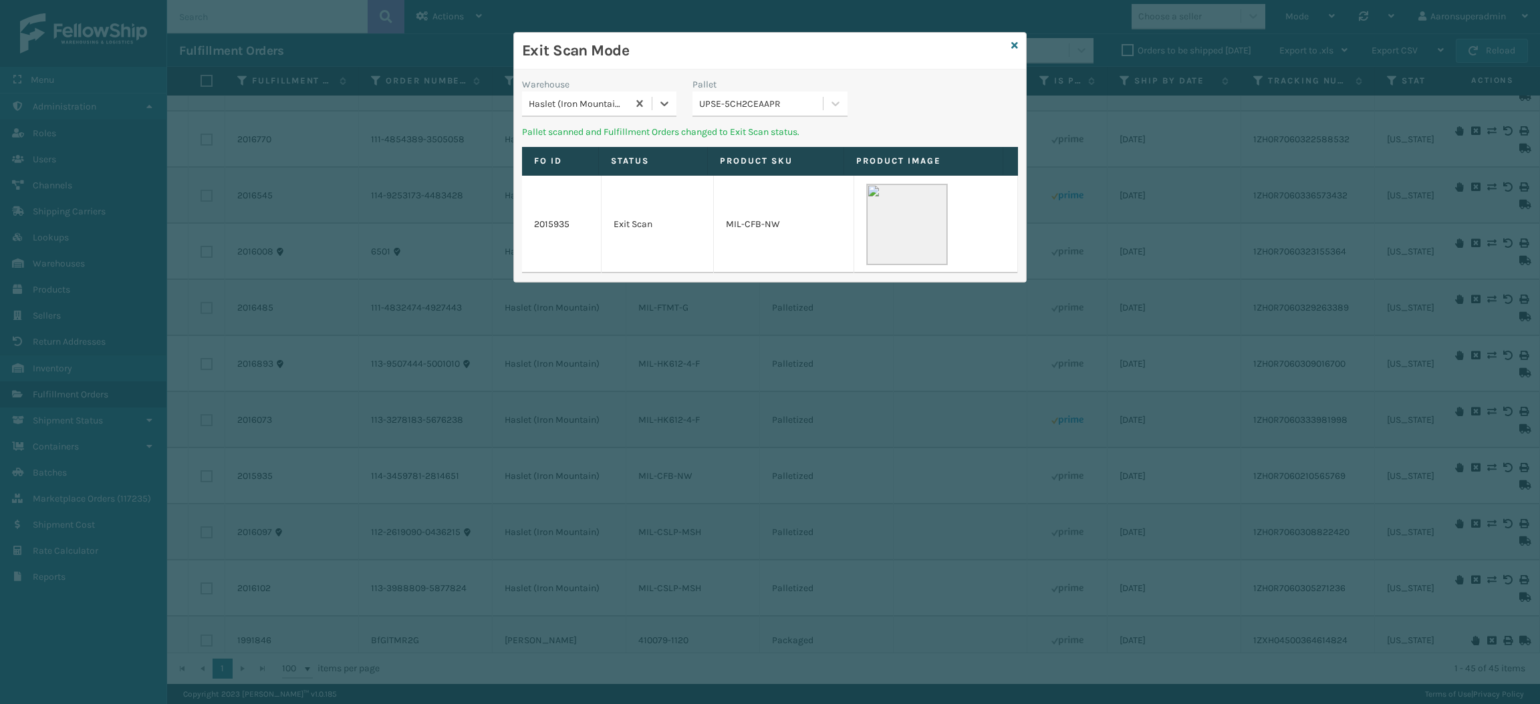
click at [757, 106] on div "UPSE-5CH2CEAAPR" at bounding box center [761, 104] width 124 height 14
click at [747, 172] on div "UPSG-T0G236HNSP" at bounding box center [769, 162] width 154 height 25
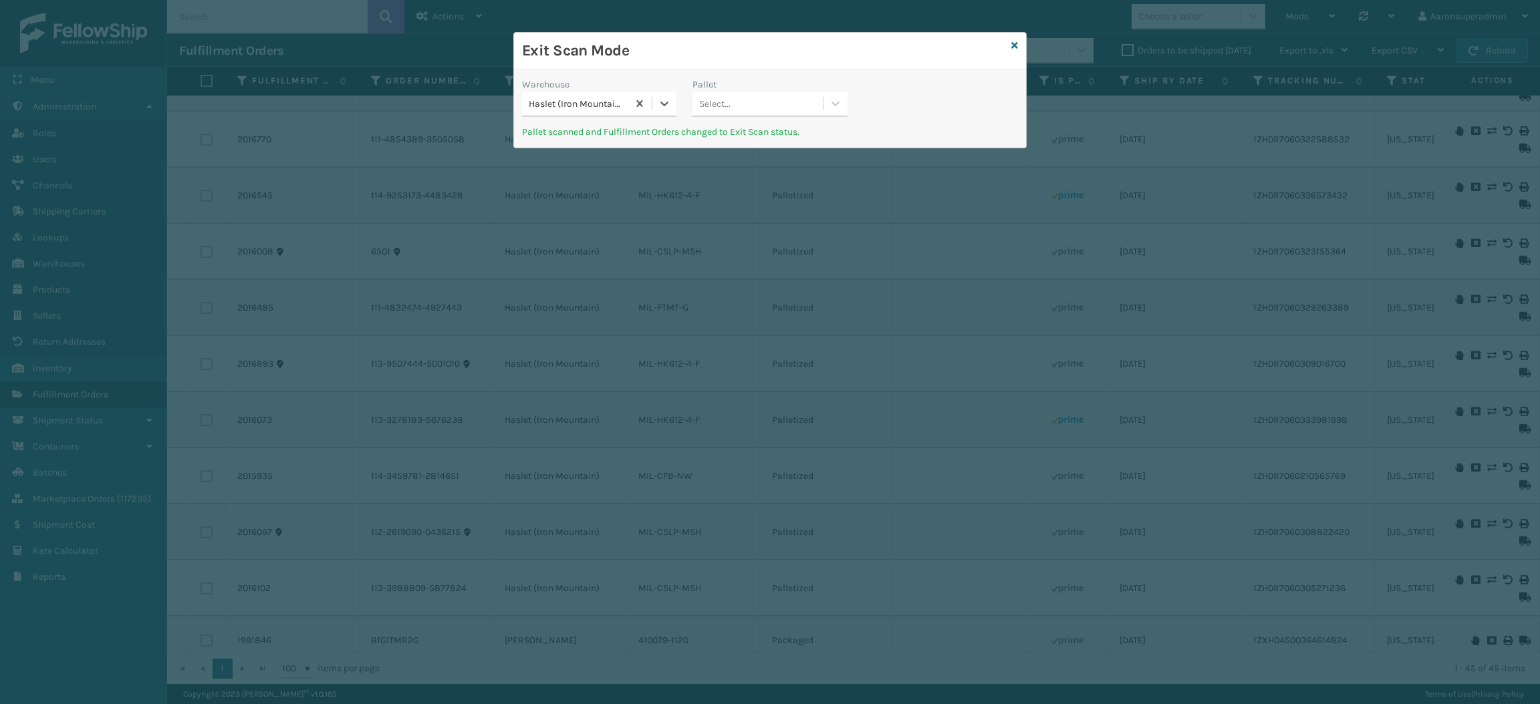
click at [745, 106] on div "Select..." at bounding box center [757, 104] width 130 height 22
click at [737, 164] on div "USPSE-GGNUD022IE" at bounding box center [769, 162] width 154 height 25
click at [1013, 43] on icon at bounding box center [1014, 45] width 7 height 9
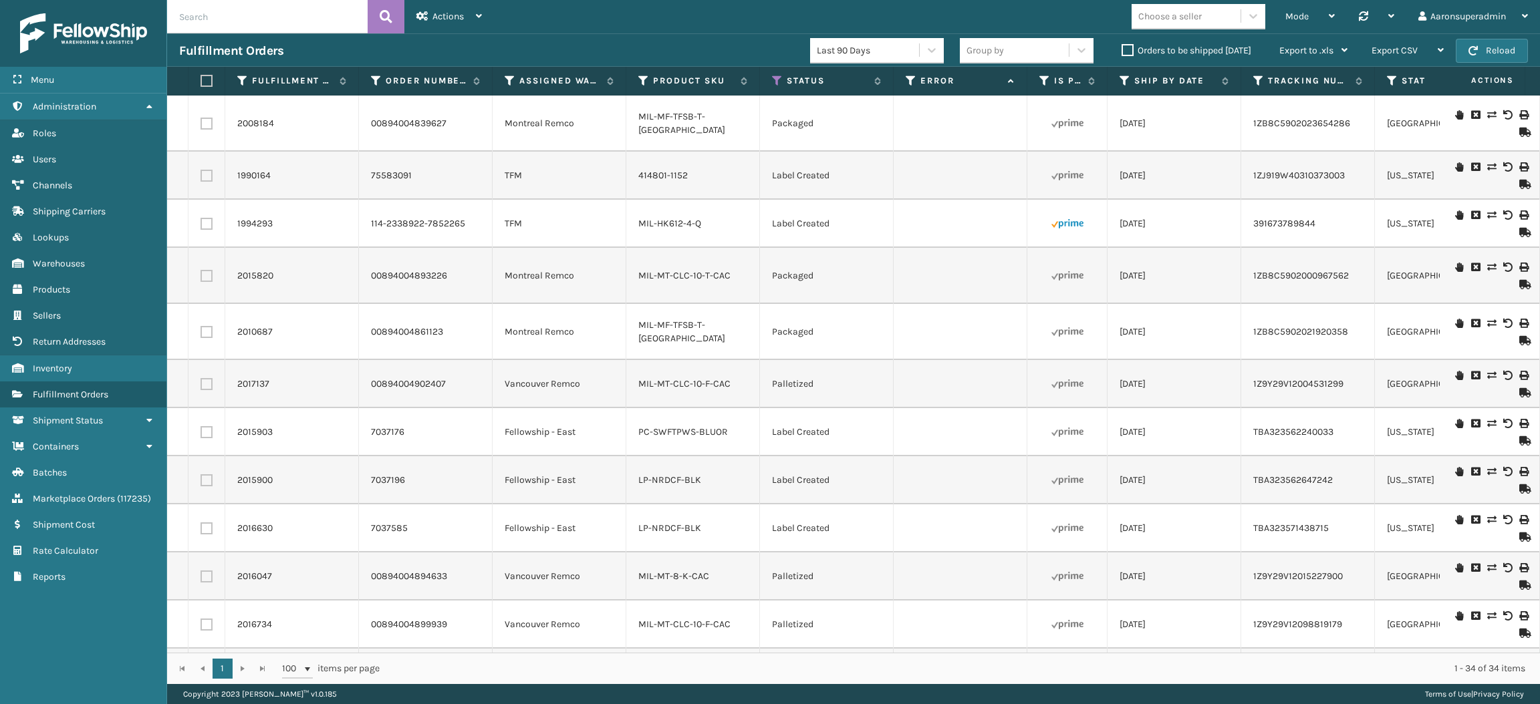
scroll to position [1093, 0]
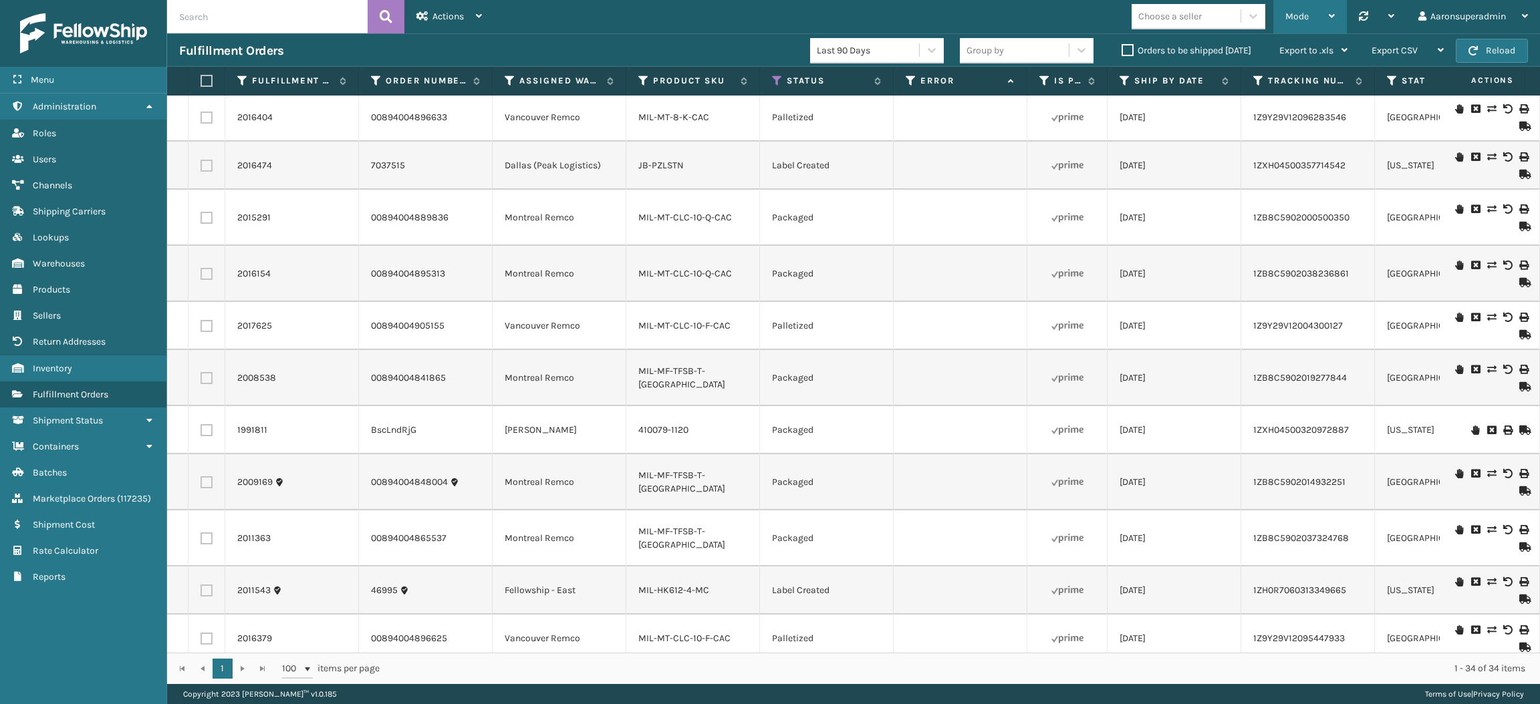
click at [1297, 19] on span "Mode" at bounding box center [1296, 16] width 23 height 11
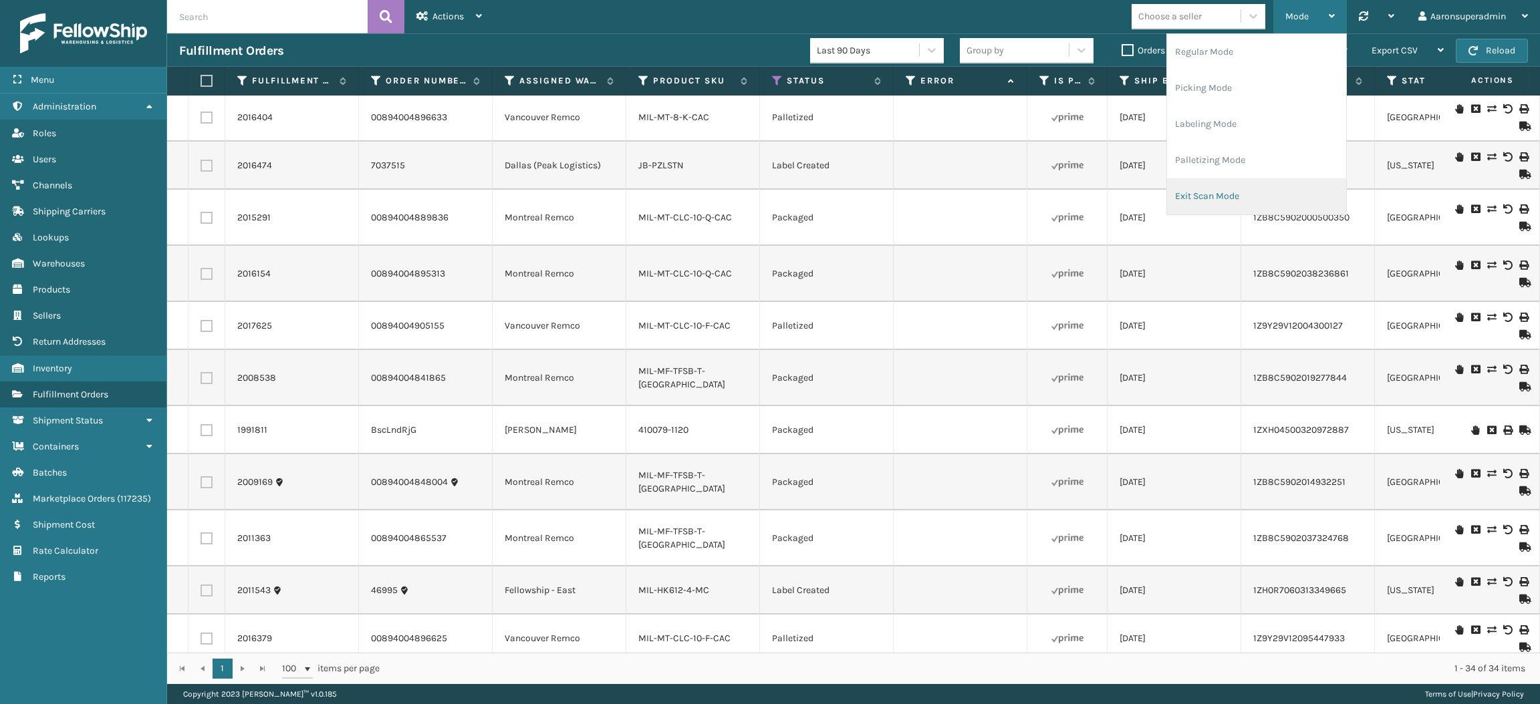
click at [1218, 190] on li "Exit Scan Mode" at bounding box center [1256, 196] width 179 height 36
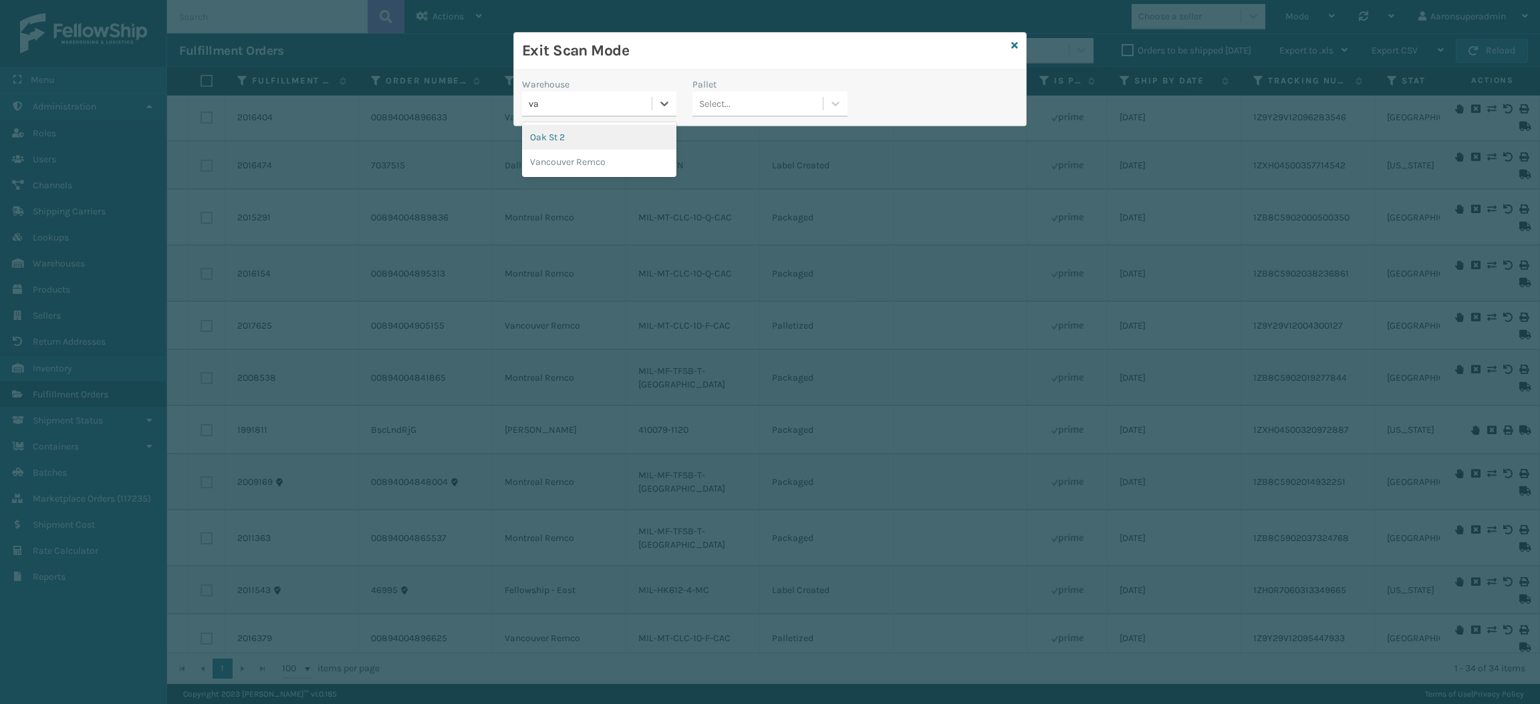
type input "van"
click at [599, 144] on div "Vancouver Remco" at bounding box center [599, 137] width 154 height 25
click at [759, 90] on div "Pallet" at bounding box center [769, 85] width 154 height 14
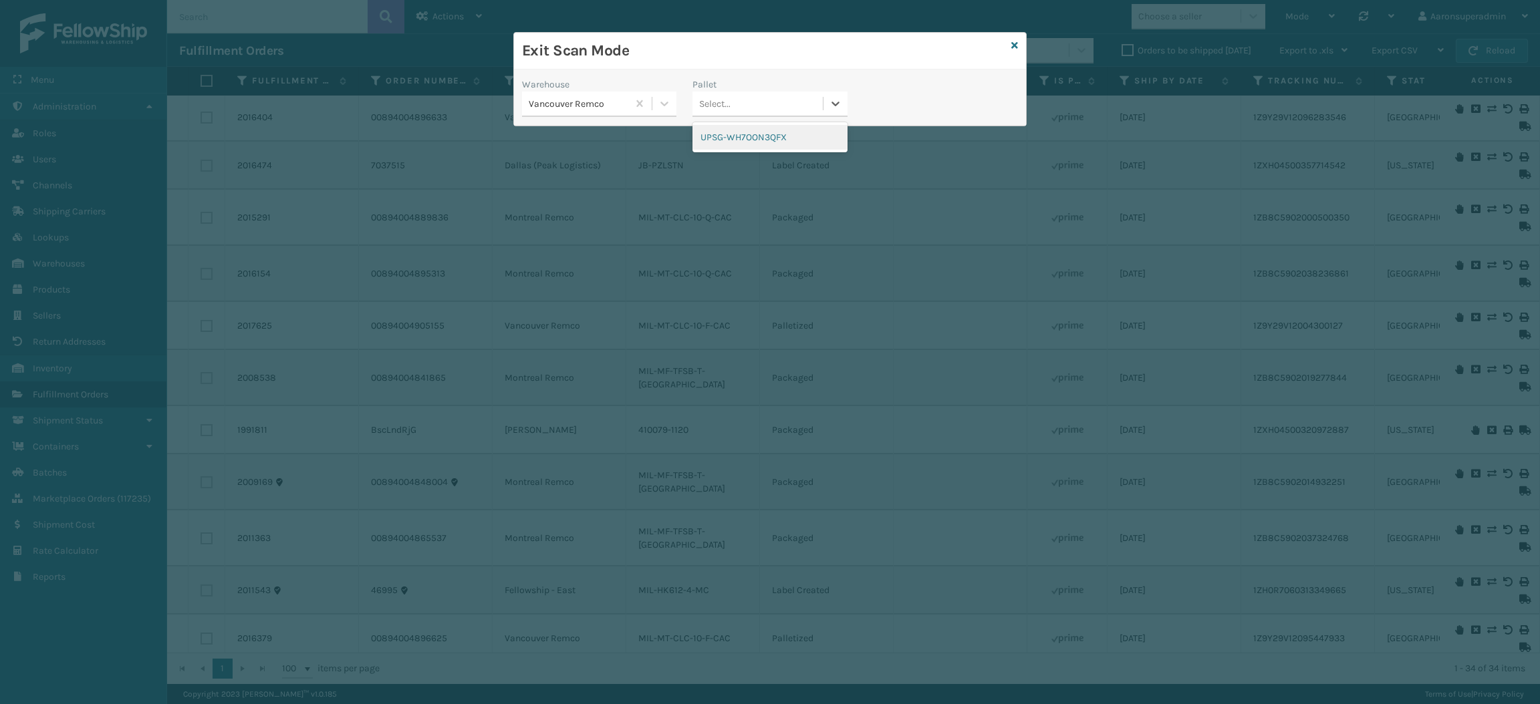
click at [759, 102] on div "Select..." at bounding box center [757, 104] width 130 height 22
click at [757, 130] on div "UPSG-WH7OON3QFX" at bounding box center [769, 137] width 154 height 25
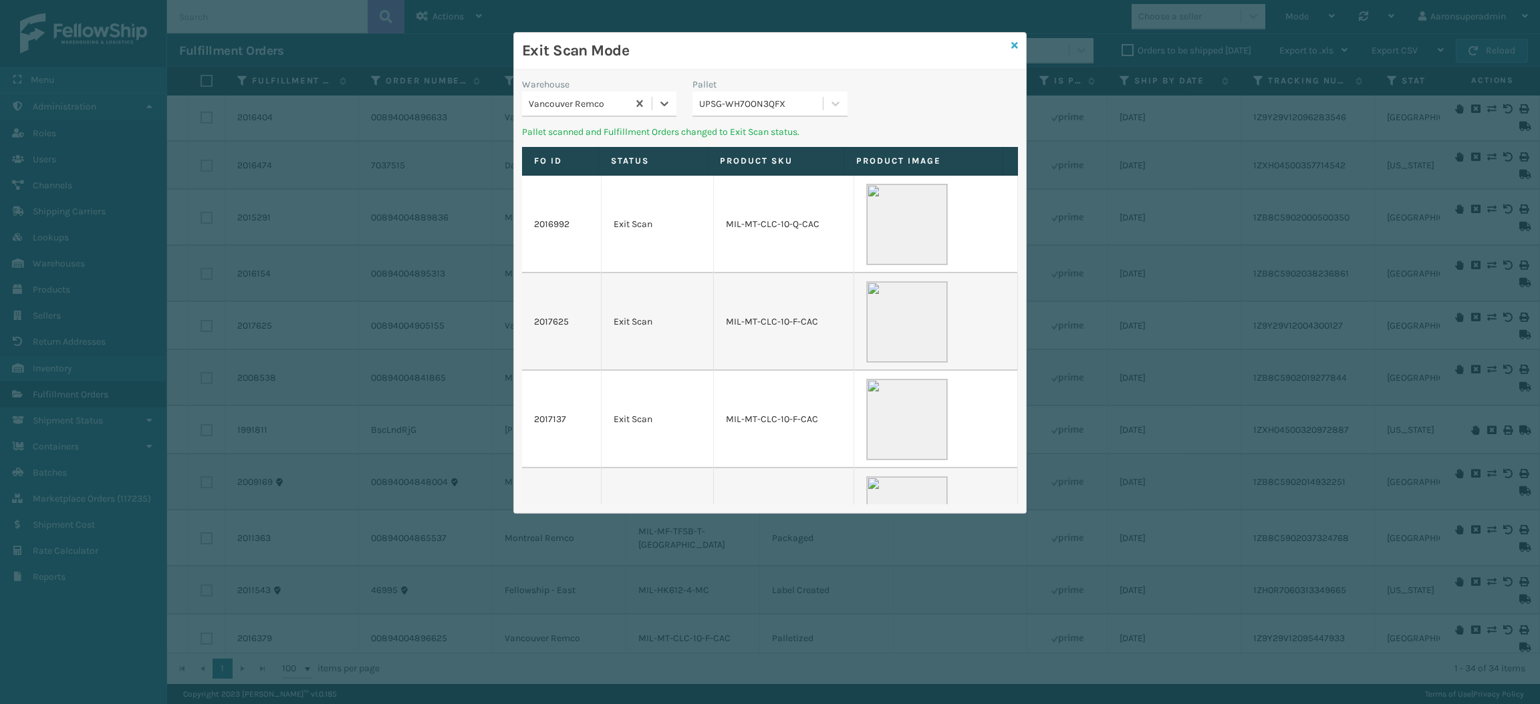
click at [1013, 46] on icon at bounding box center [1014, 45] width 7 height 9
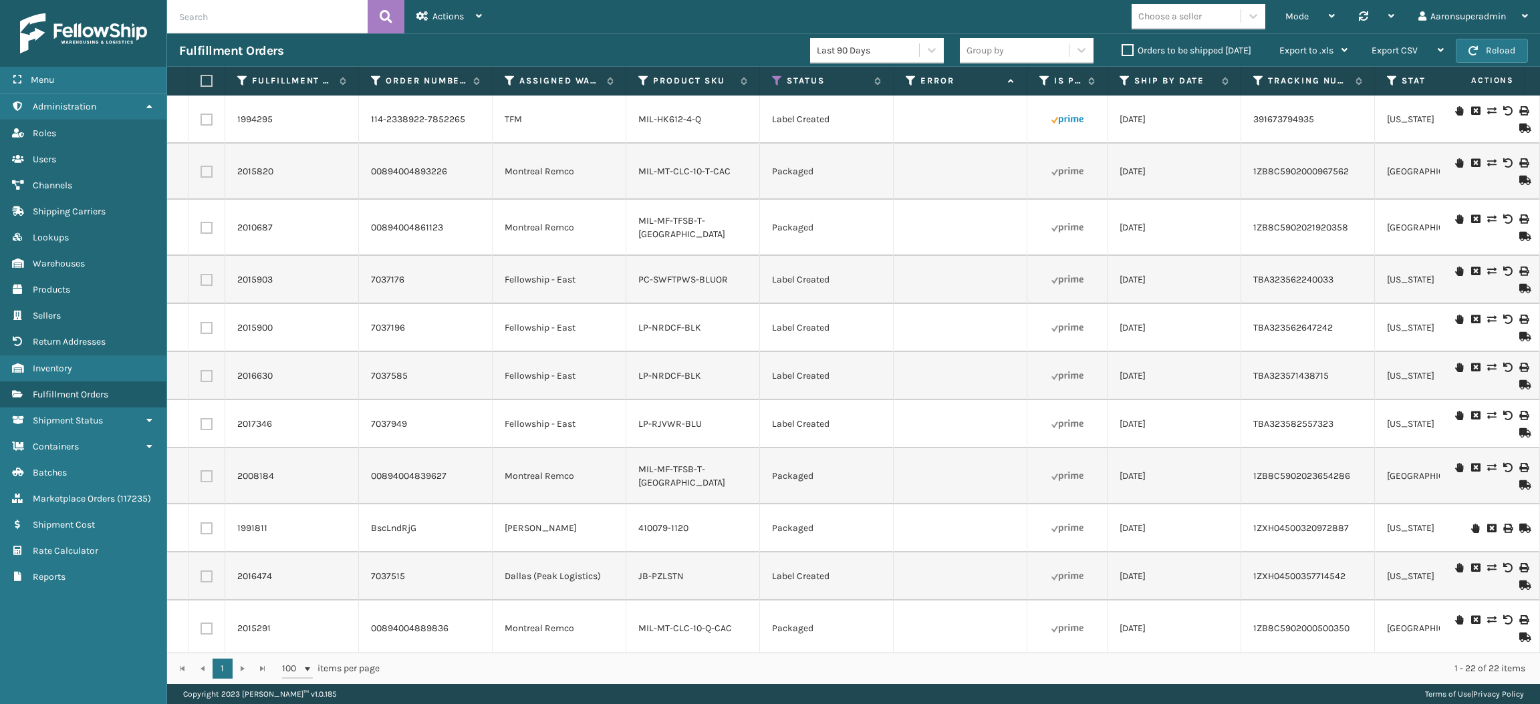
scroll to position [515, 0]
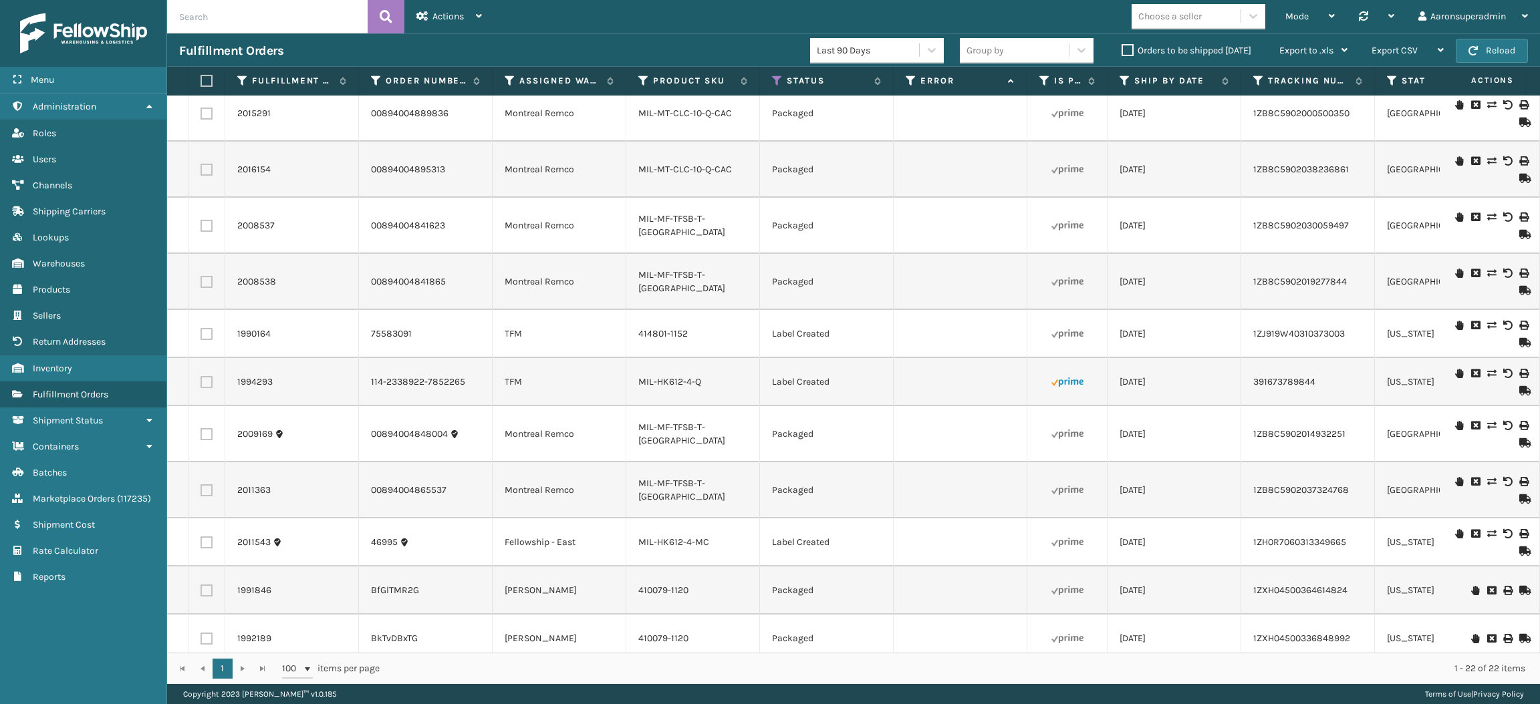
click at [203, 82] on label at bounding box center [205, 81] width 8 height 12
click at [201, 82] on input "checkbox" at bounding box center [201, 81] width 1 height 9
checkbox input "true"
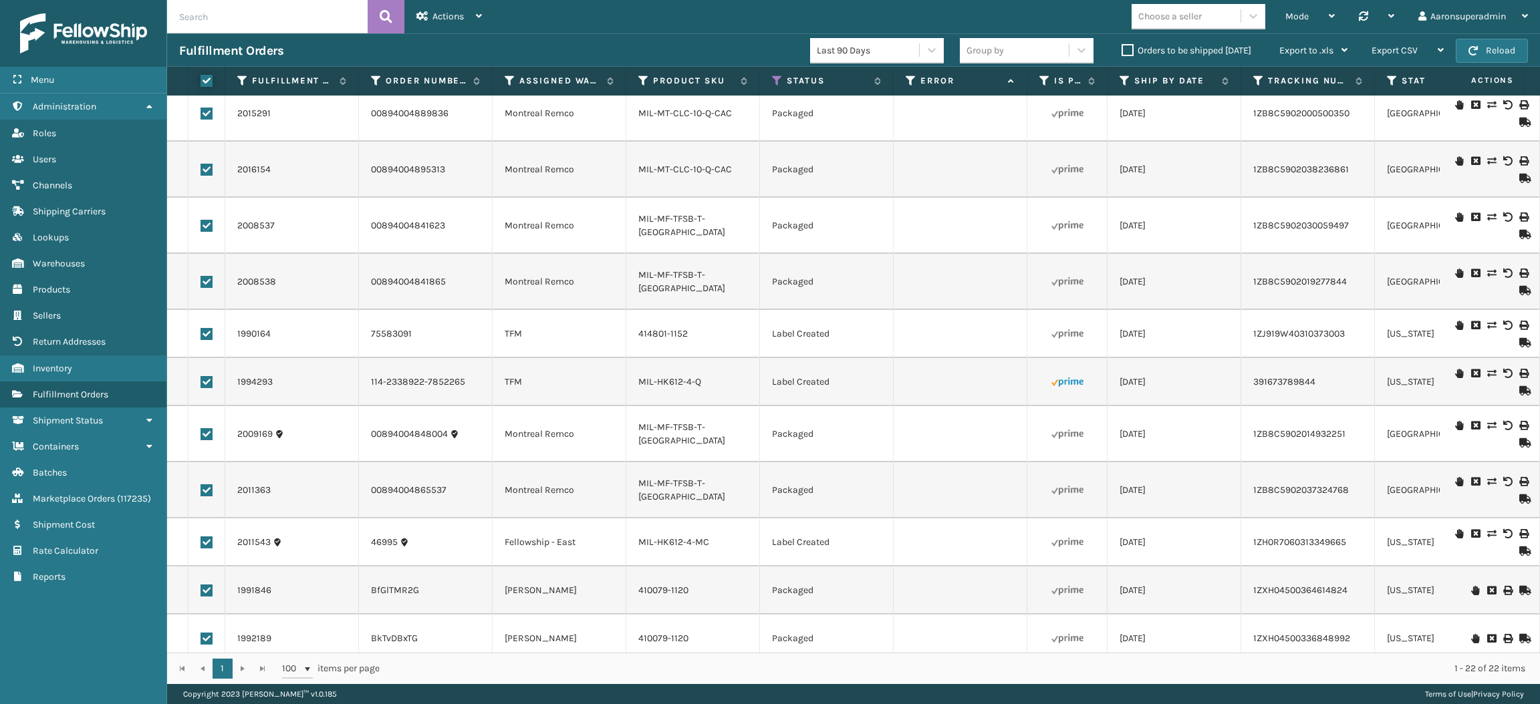
checkbox input "true"
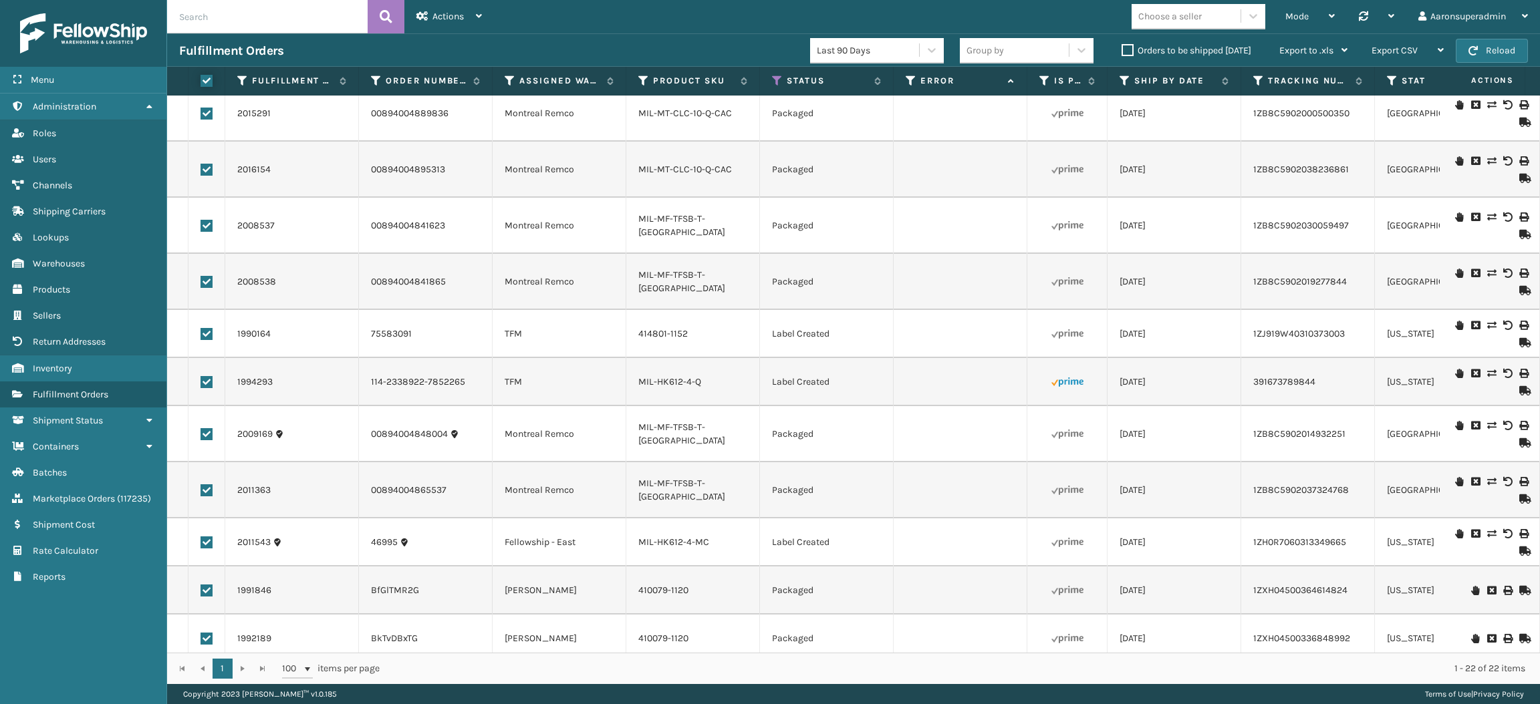
checkbox input "true"
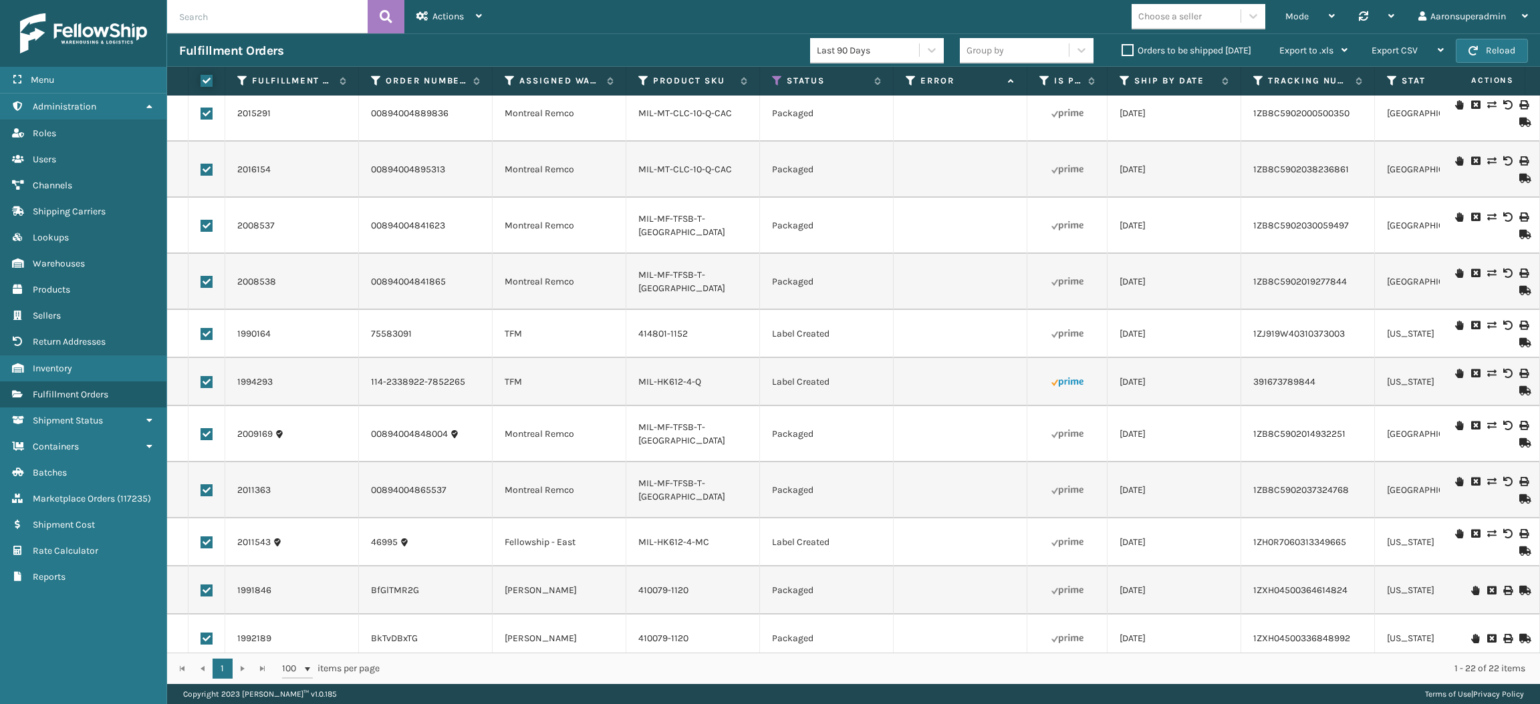
checkbox input "true"
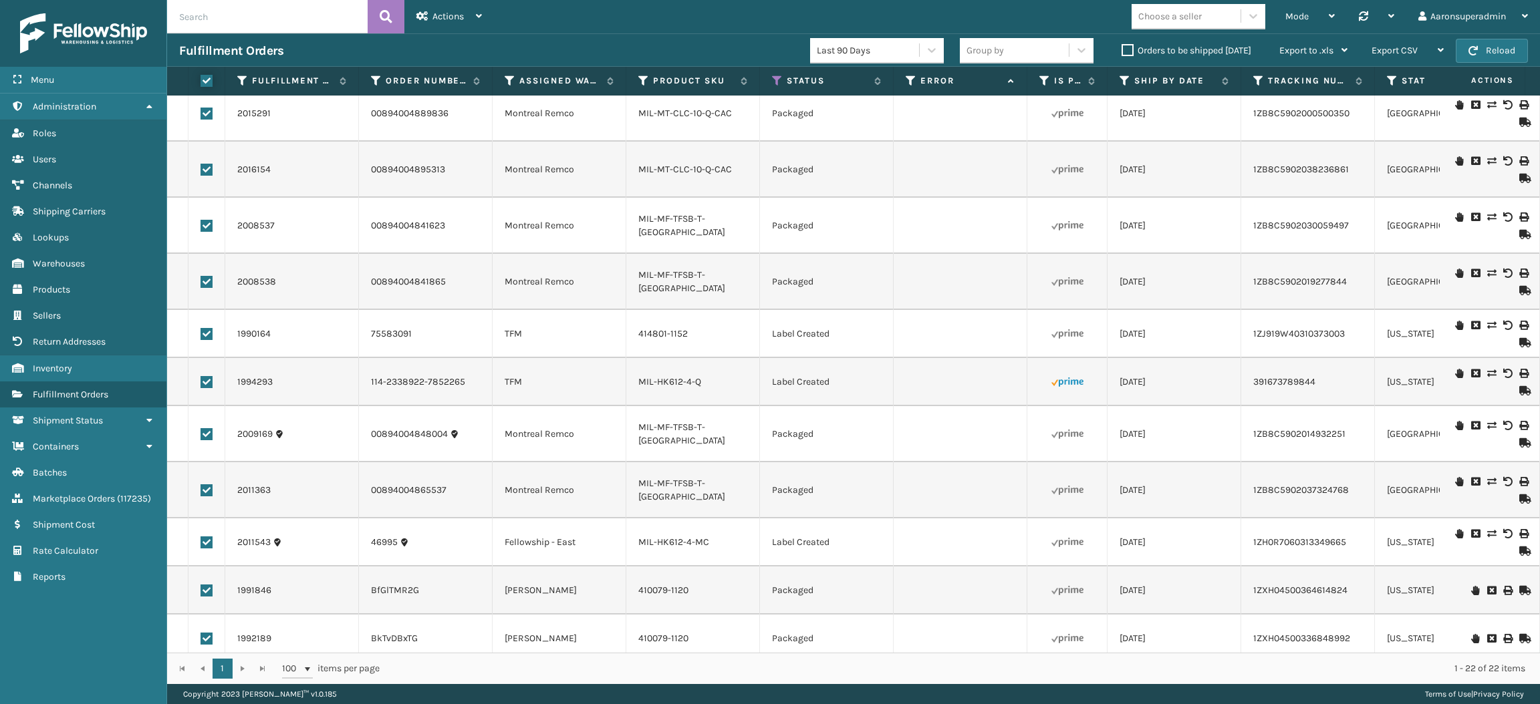
checkbox input "true"
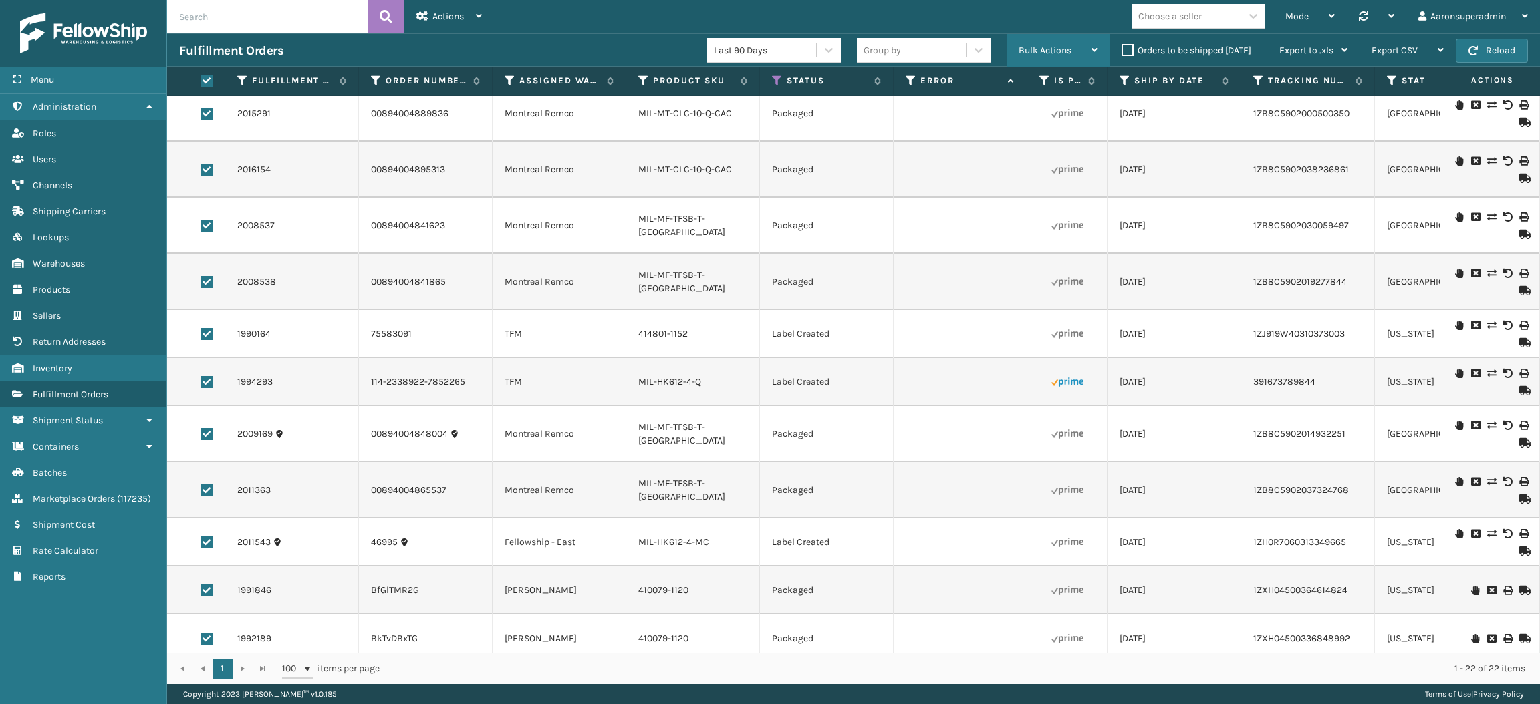
click at [1021, 45] on span "Bulk Actions" at bounding box center [1045, 50] width 53 height 11
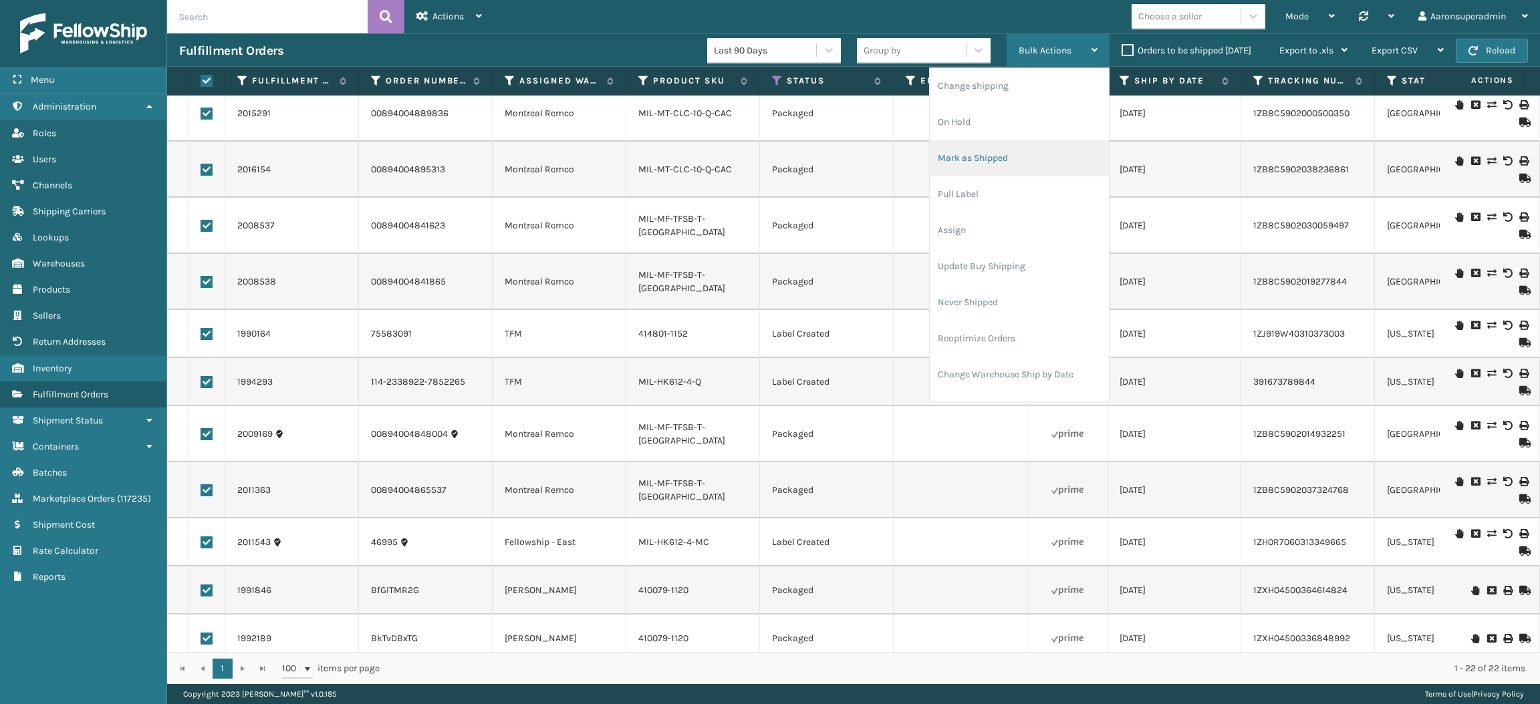
click at [997, 162] on li "Mark as Shipped" at bounding box center [1019, 158] width 179 height 36
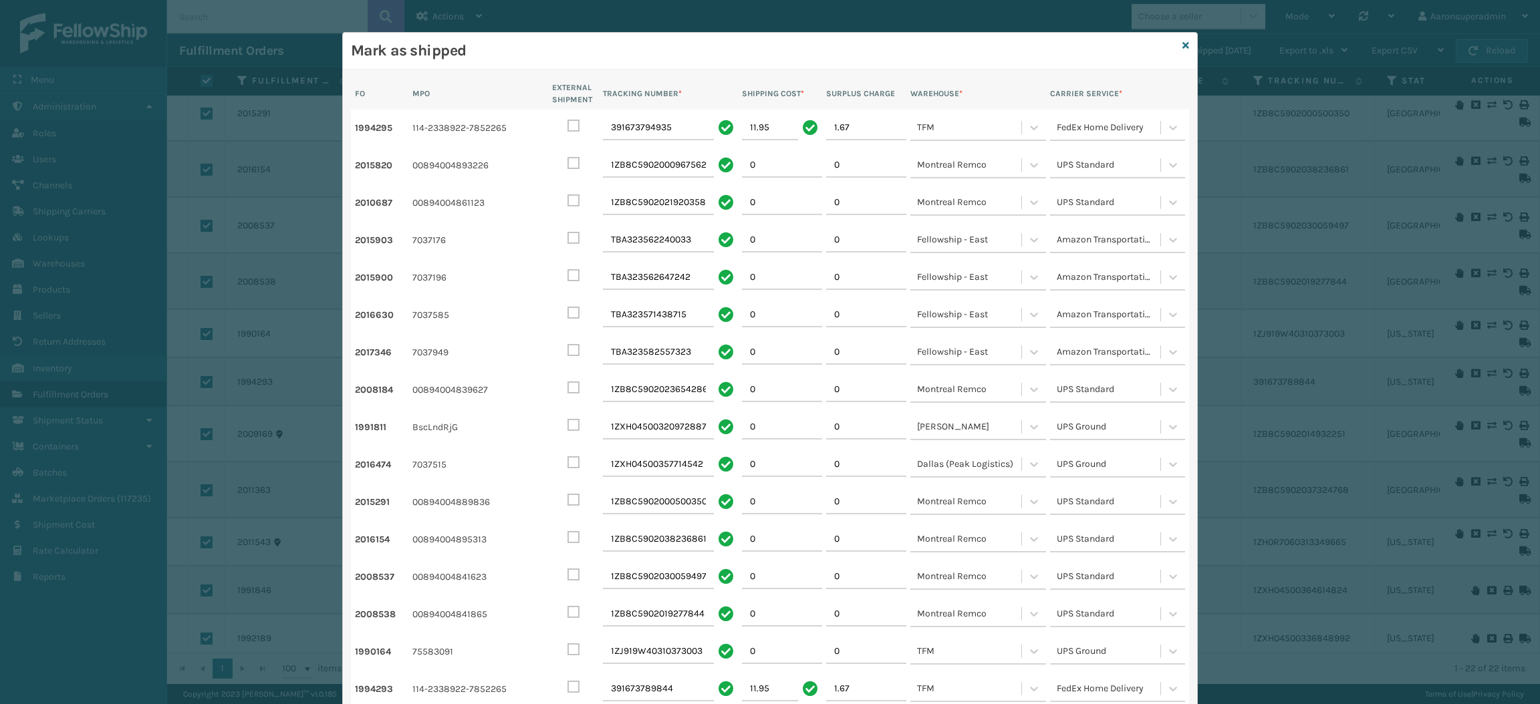
scroll to position [313, 0]
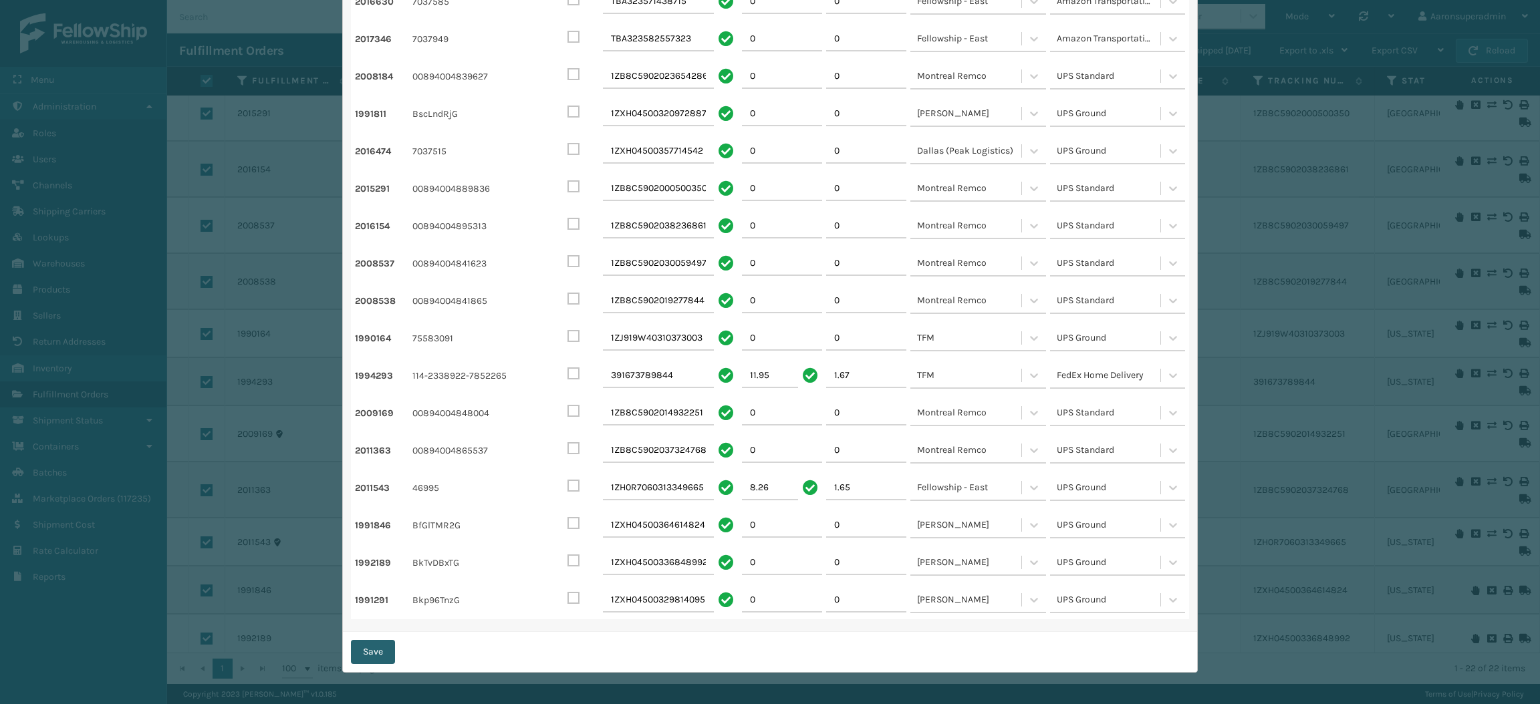
click at [356, 657] on button "Save" at bounding box center [373, 652] width 44 height 24
checkbox input "false"
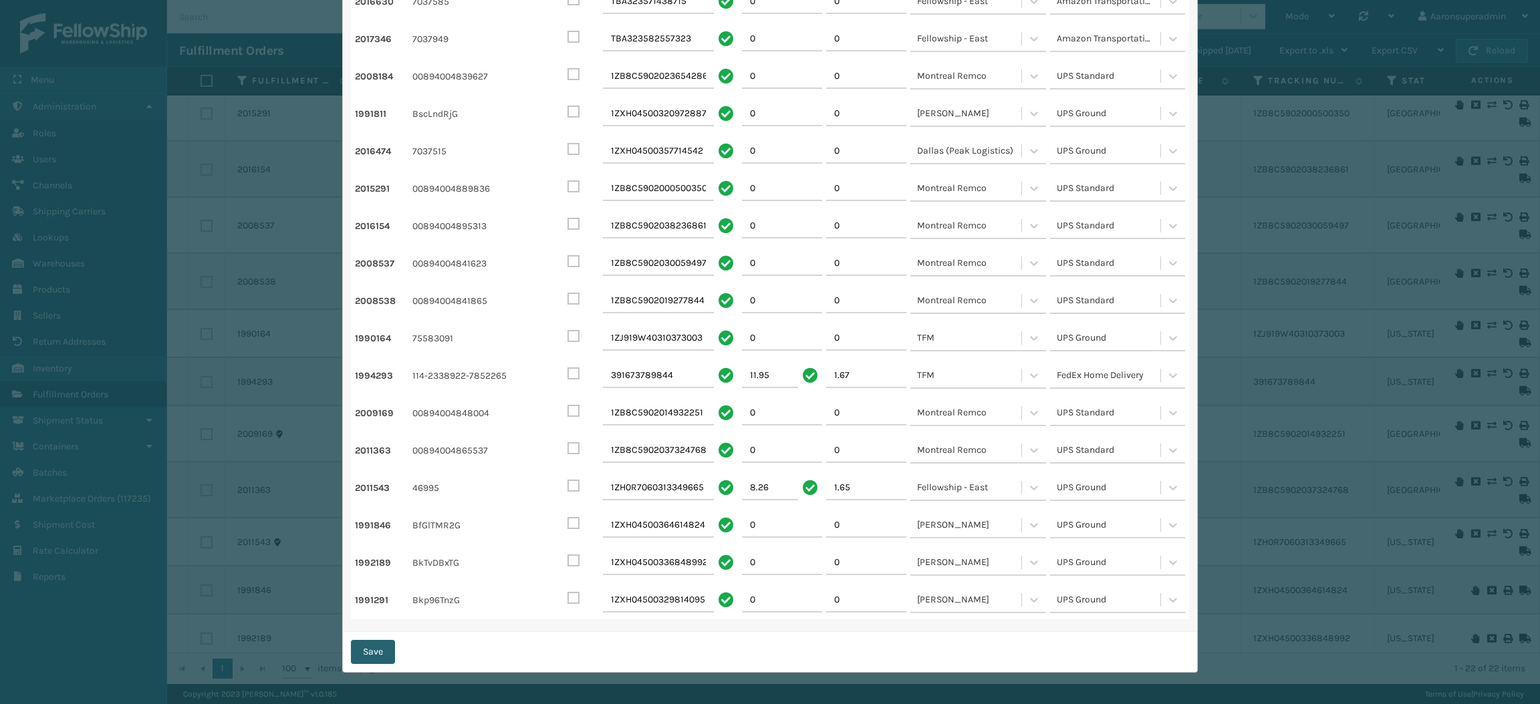
checkbox input "false"
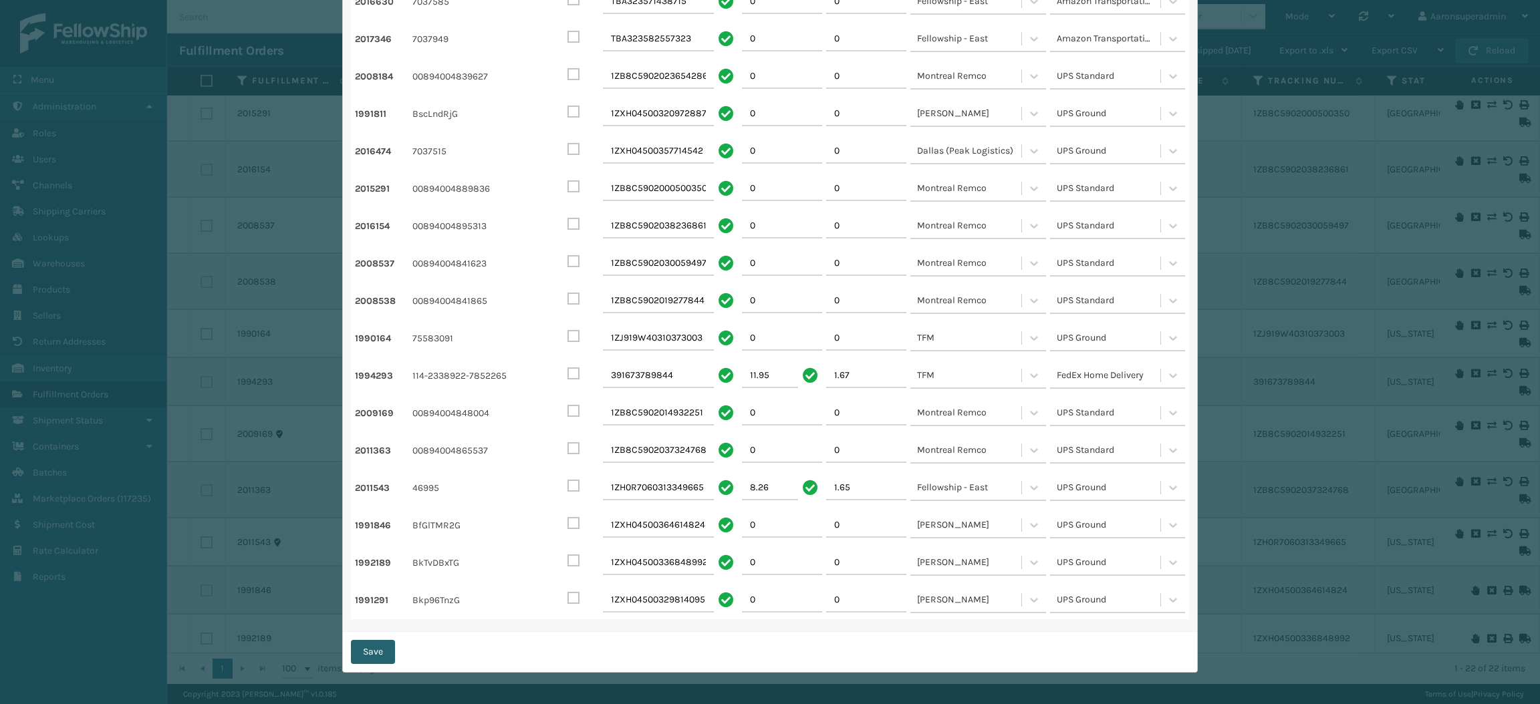
checkbox input "false"
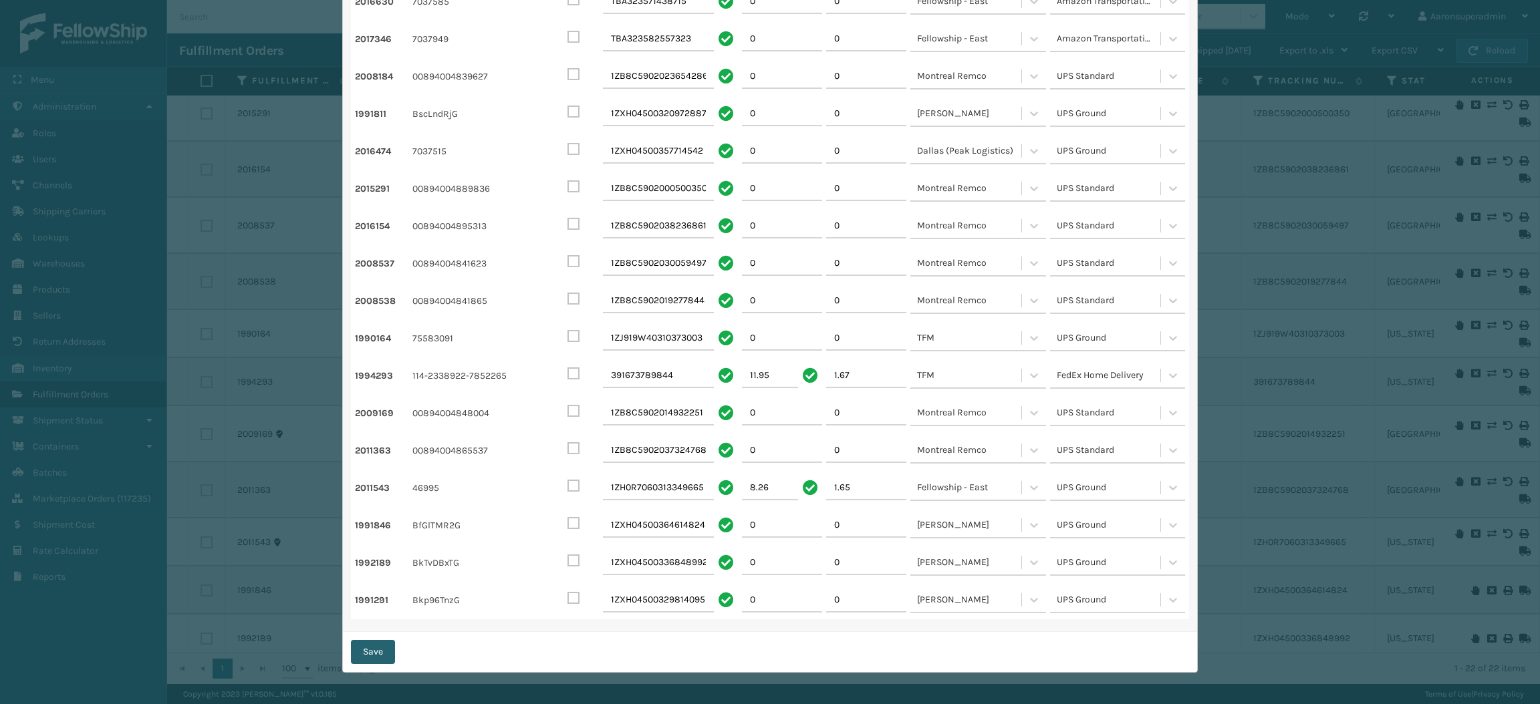
checkbox input "false"
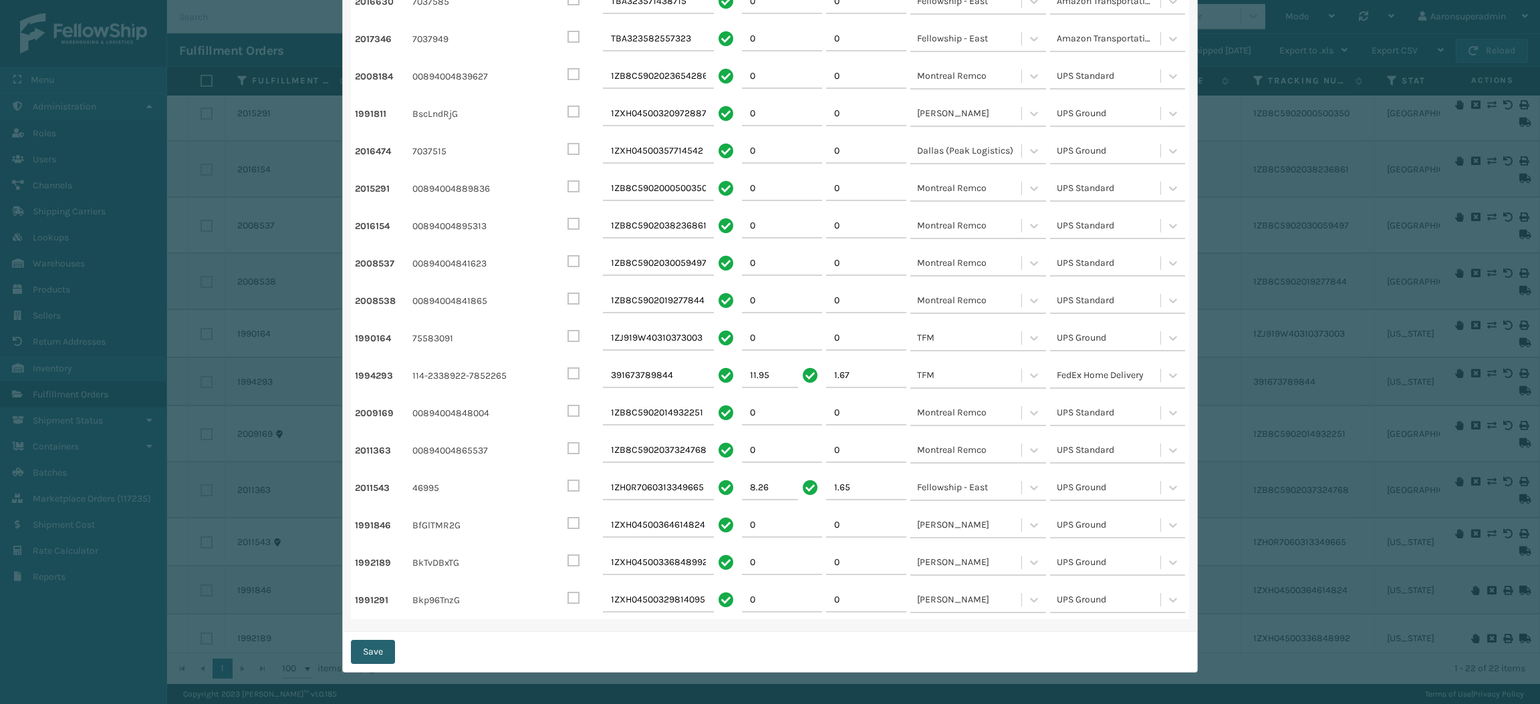
checkbox input "false"
